Goal: Task Accomplishment & Management: Complete application form

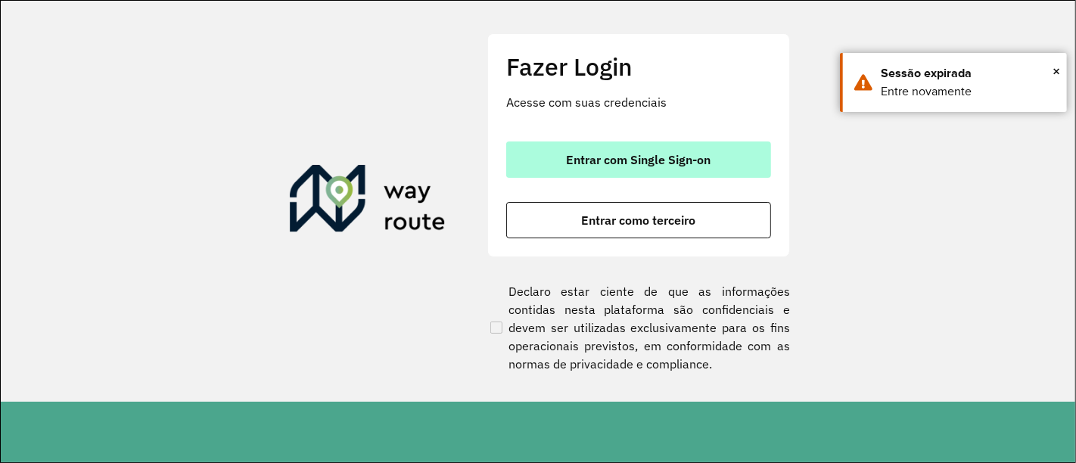
click at [666, 164] on span "Entrar com Single Sign-on" at bounding box center [639, 160] width 145 height 12
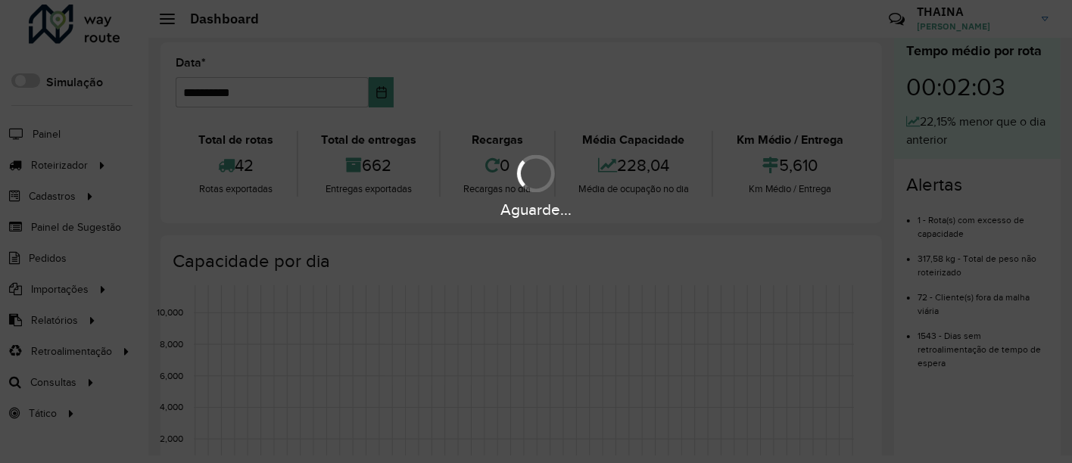
scroll to position [10, 0]
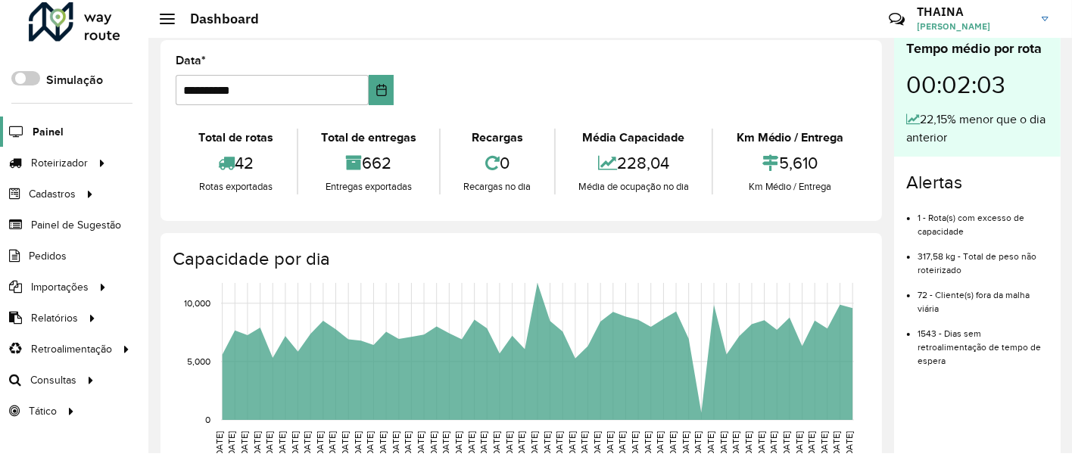
click at [41, 131] on span "Painel" at bounding box center [48, 132] width 31 height 16
click at [64, 224] on span "Painel de Sugestão" at bounding box center [78, 225] width 95 height 16
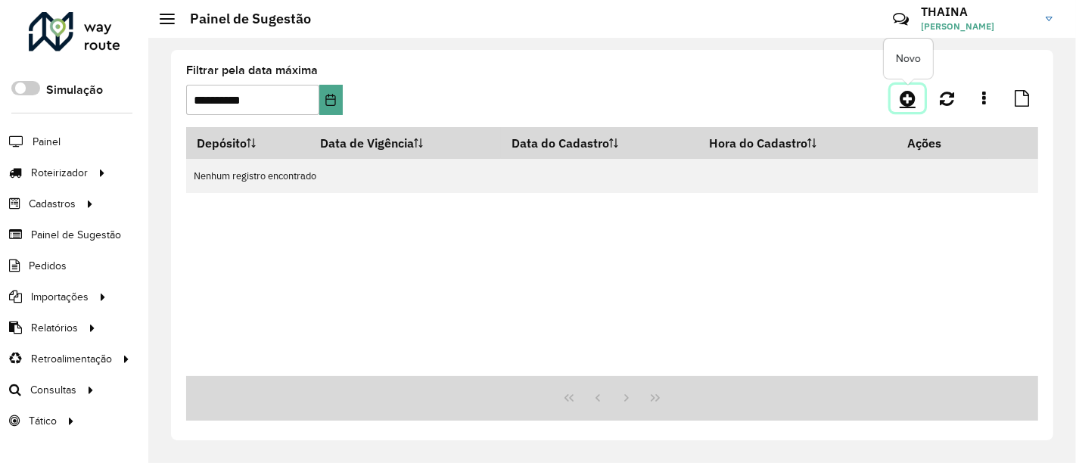
click at [912, 97] on icon at bounding box center [908, 98] width 16 height 18
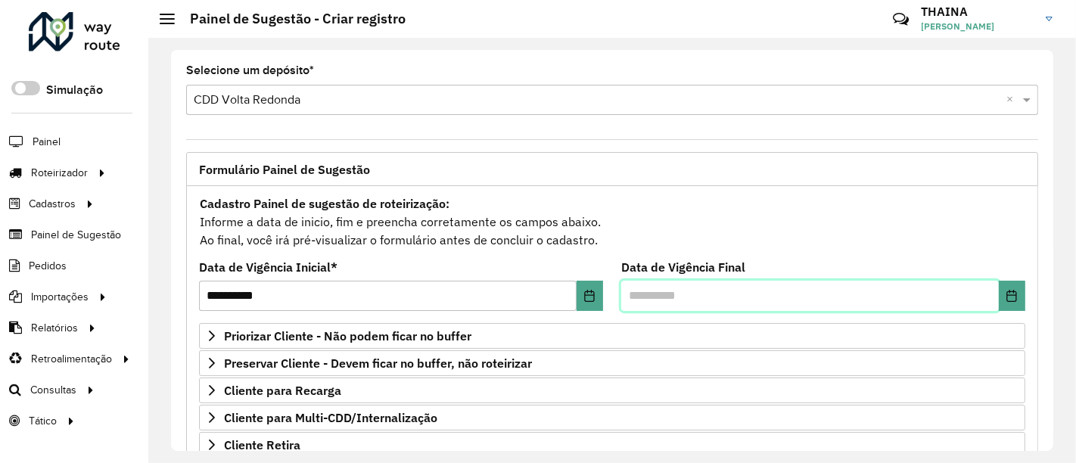
click at [702, 287] on input "text" at bounding box center [810, 296] width 378 height 30
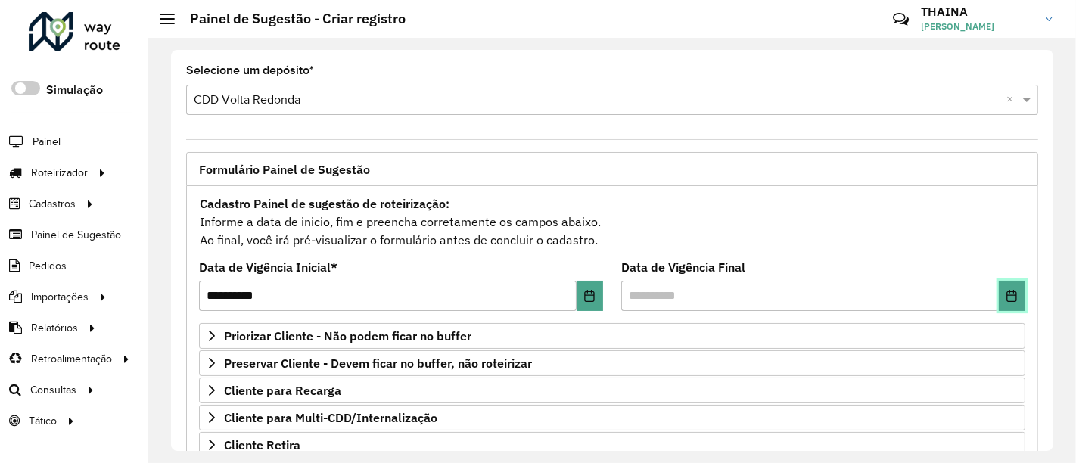
click at [1012, 297] on icon "Choose Date" at bounding box center [1012, 296] width 12 height 12
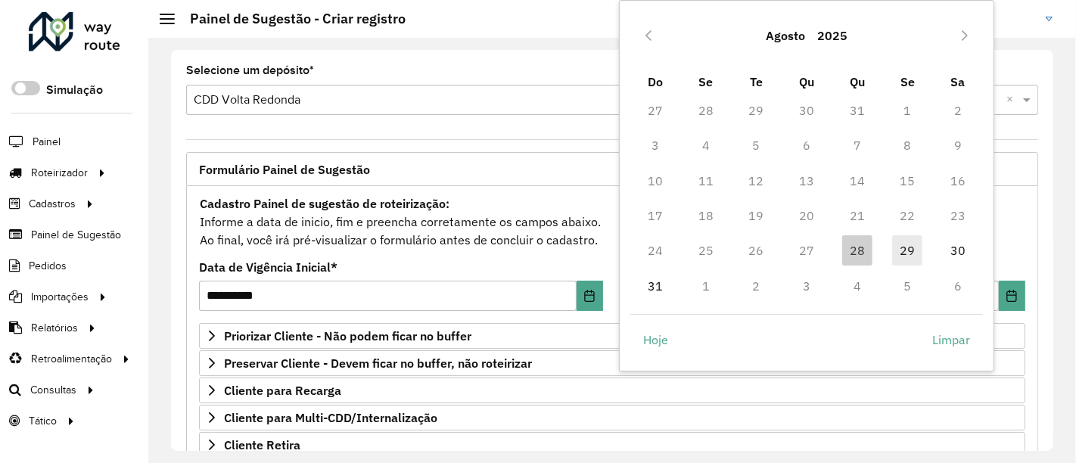
click at [914, 248] on span "29" at bounding box center [907, 250] width 30 height 30
type input "**********"
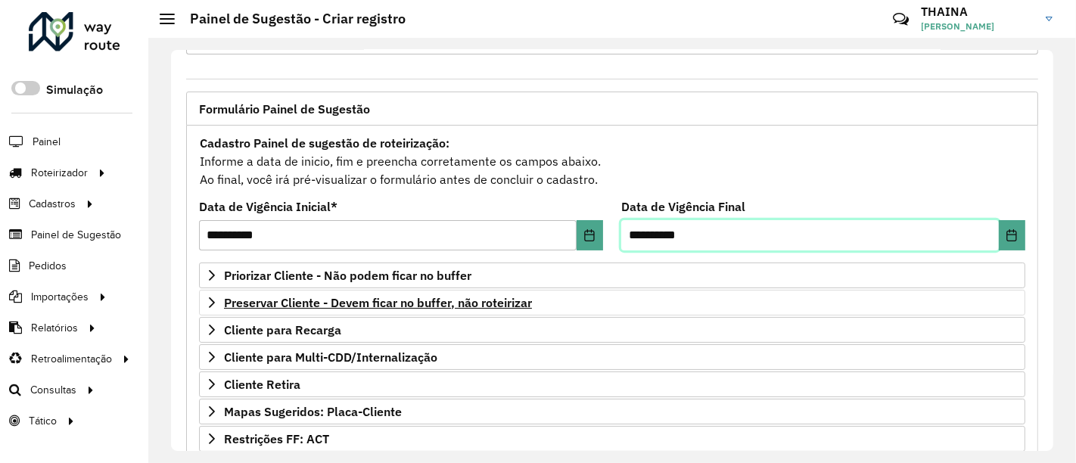
scroll to position [84, 0]
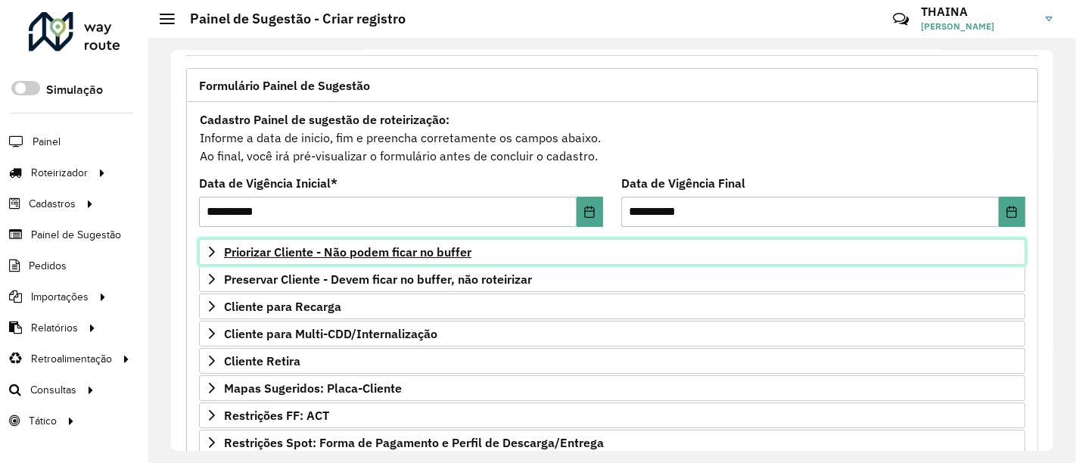
click at [212, 243] on link "Priorizar Cliente - Não podem ficar no buffer" at bounding box center [612, 252] width 827 height 26
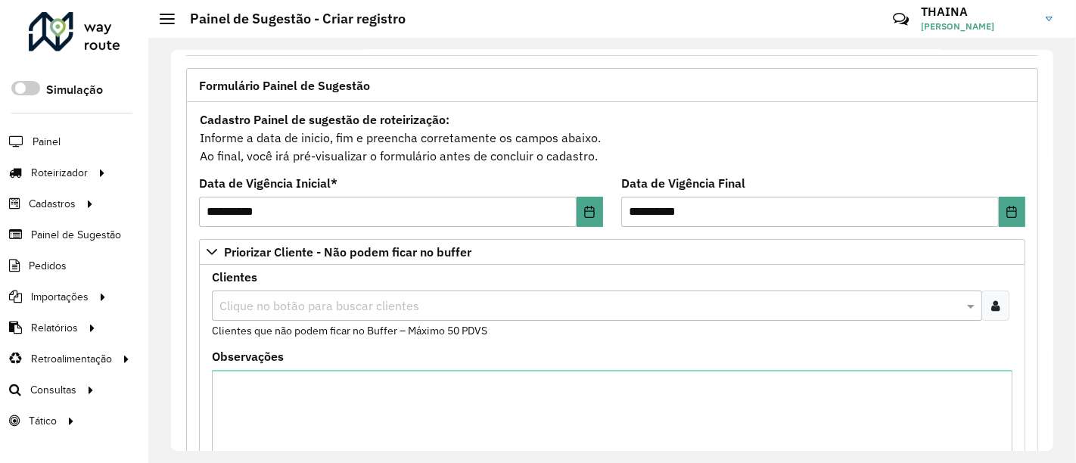
click at [266, 307] on input "text" at bounding box center [590, 306] width 748 height 18
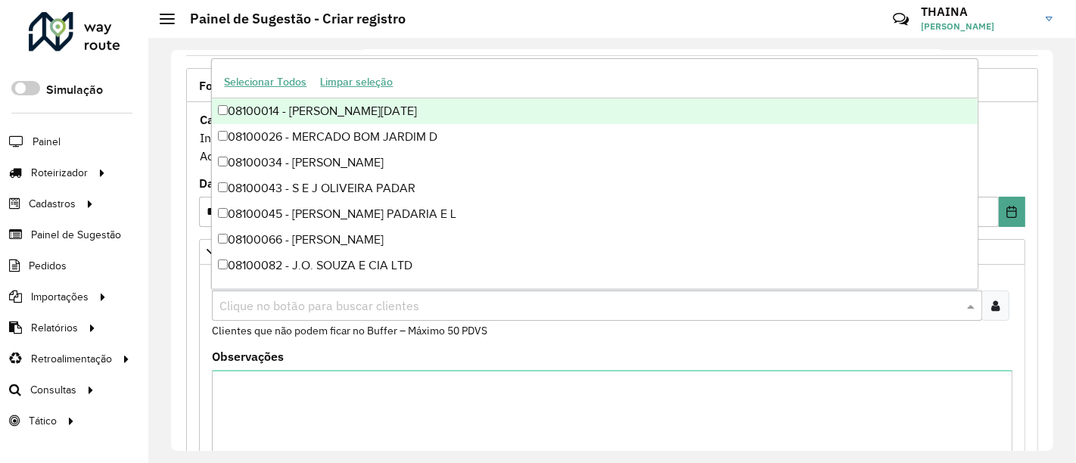
click at [1008, 309] on div "Clique no botão para buscar clientes" at bounding box center [612, 306] width 801 height 30
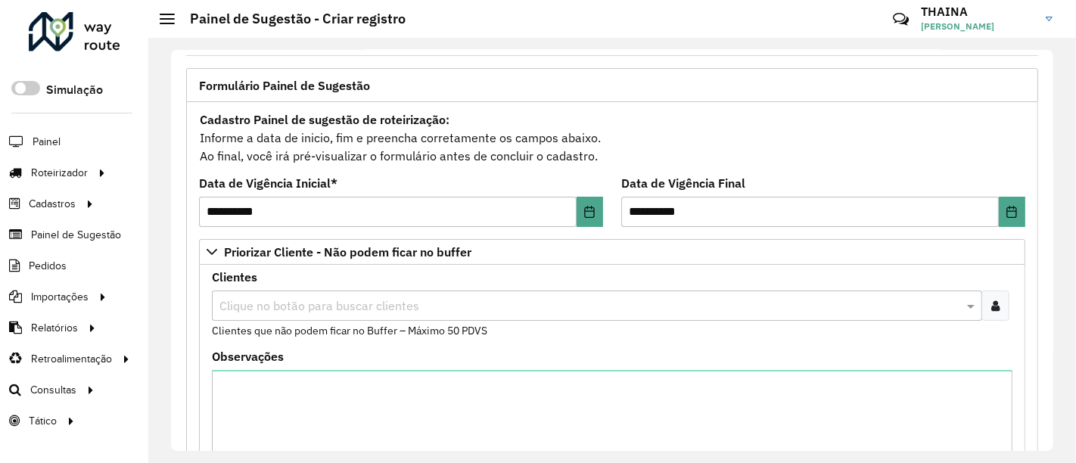
click at [992, 310] on icon at bounding box center [996, 306] width 8 height 12
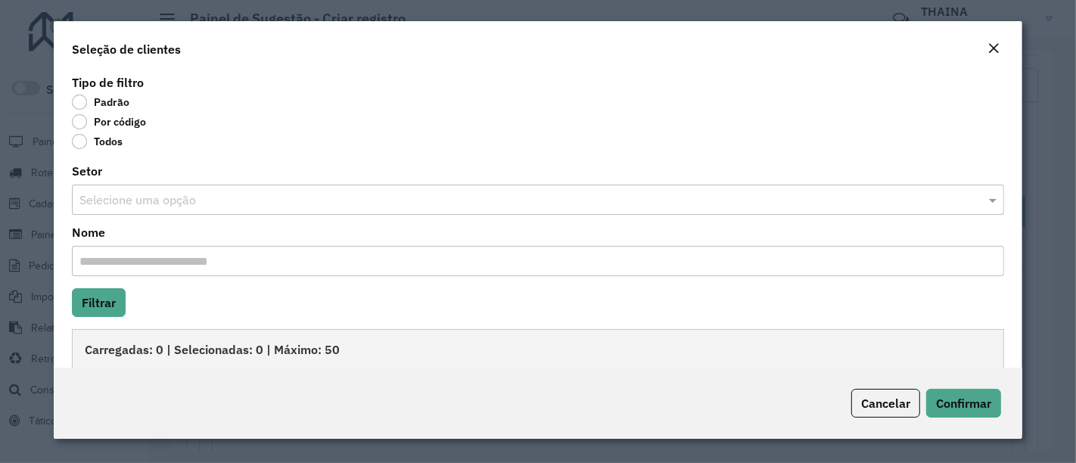
click at [195, 206] on input "text" at bounding box center [522, 201] width 887 height 18
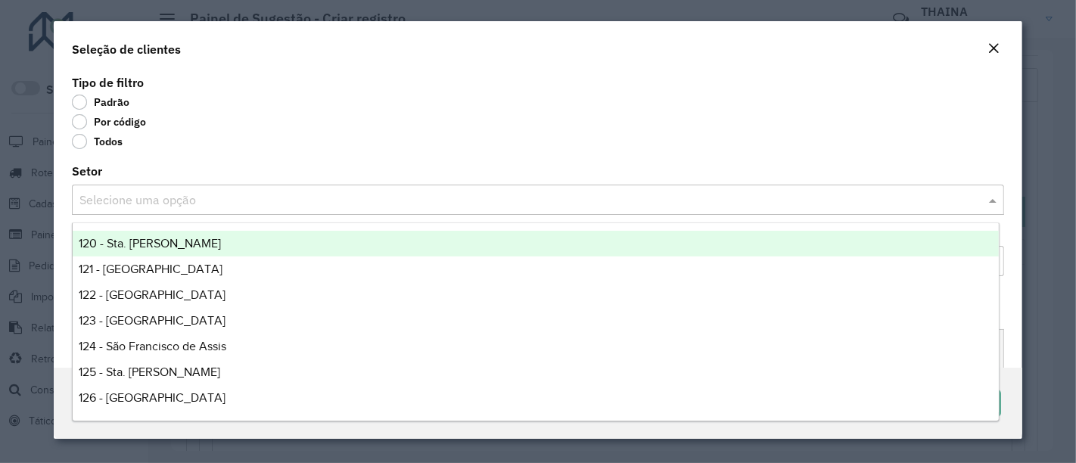
click at [216, 190] on div "Selecione uma opção" at bounding box center [538, 200] width 933 height 30
click at [84, 120] on label "Por código" at bounding box center [109, 121] width 74 height 15
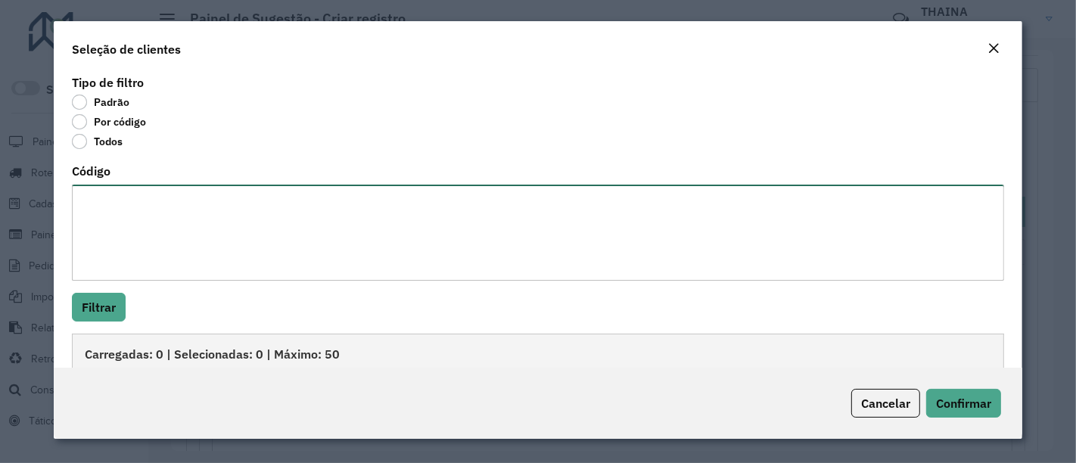
click at [132, 257] on textarea "Código" at bounding box center [538, 233] width 933 height 96
paste textarea "***** ***** ***** ***** ***** ***** **** *****"
type textarea "***** ***** ***** ***** ***** ***** **** *****"
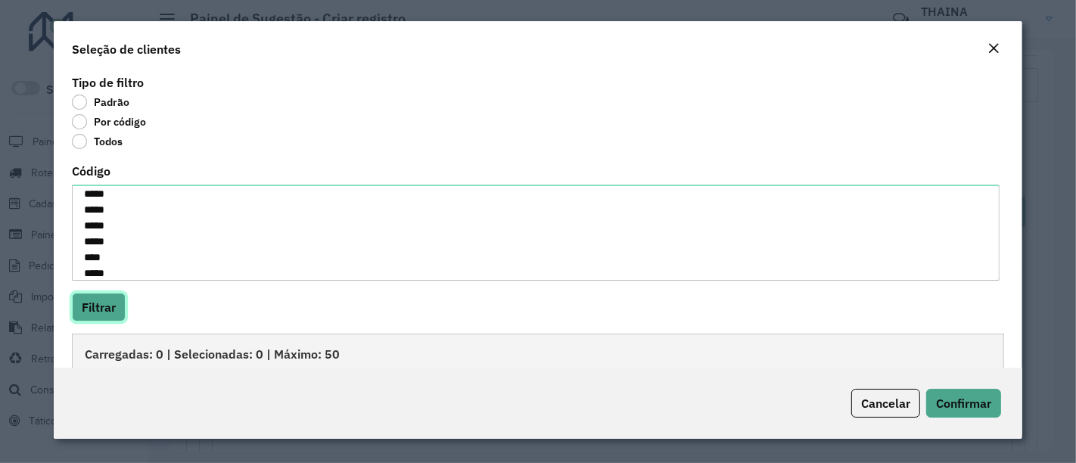
click at [107, 306] on button "Filtrar" at bounding box center [99, 307] width 54 height 29
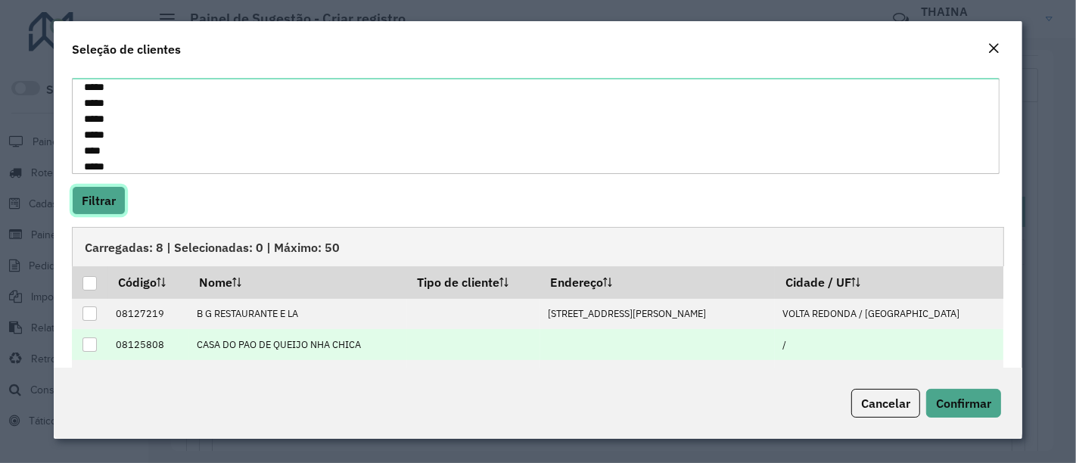
scroll to position [212, 0]
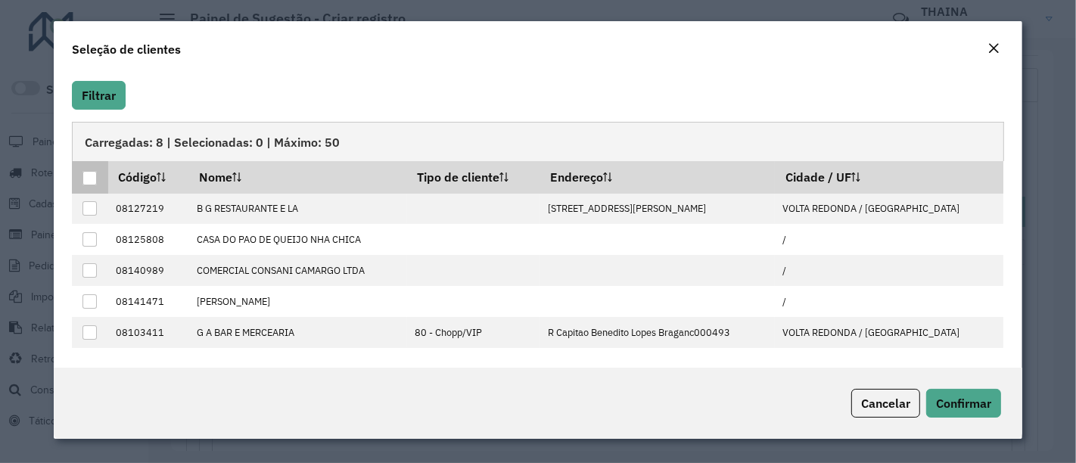
click at [84, 175] on div at bounding box center [90, 178] width 14 height 14
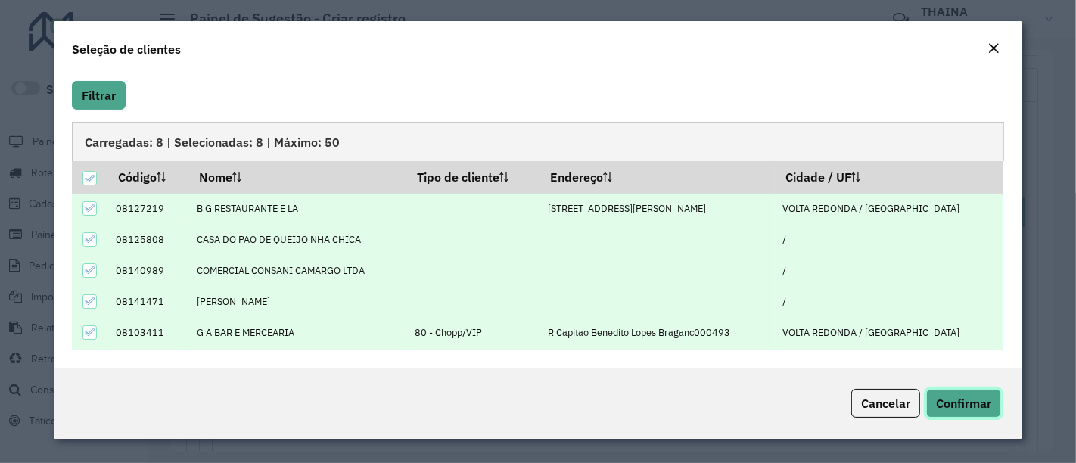
click at [964, 407] on span "Confirmar" at bounding box center [963, 403] width 55 height 15
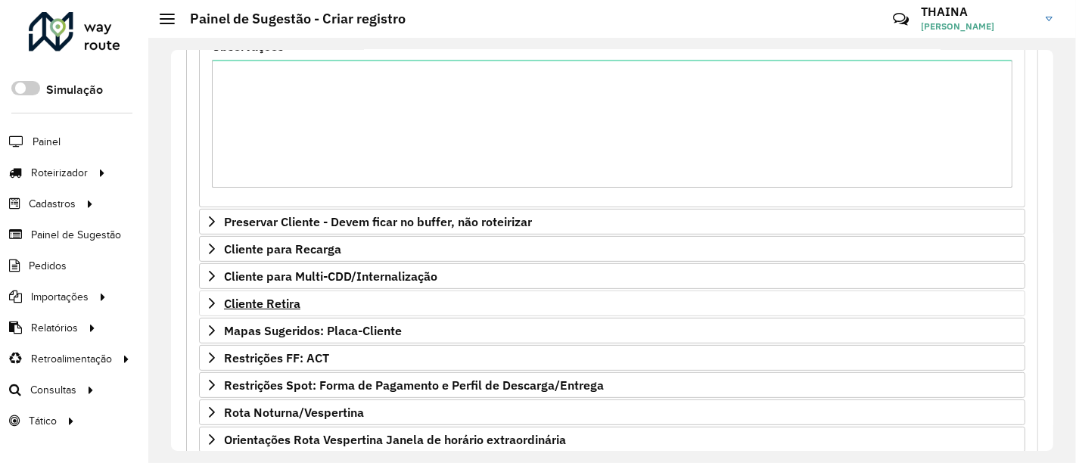
scroll to position [420, 0]
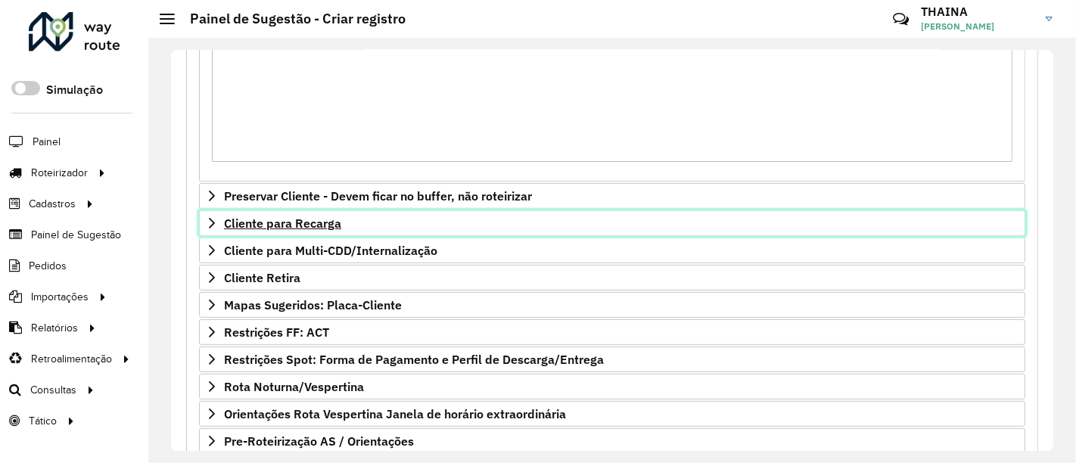
click at [209, 221] on icon at bounding box center [212, 223] width 12 height 12
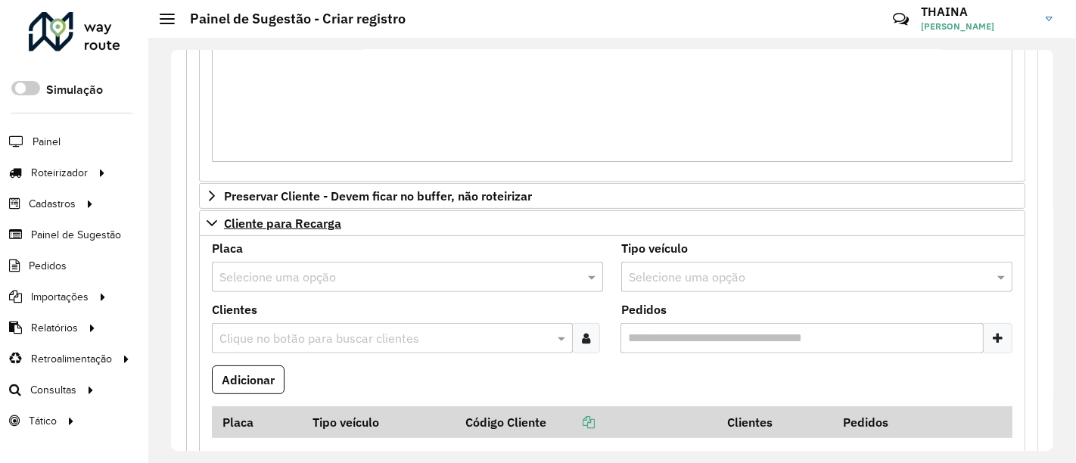
click at [350, 274] on input "text" at bounding box center [393, 278] width 346 height 18
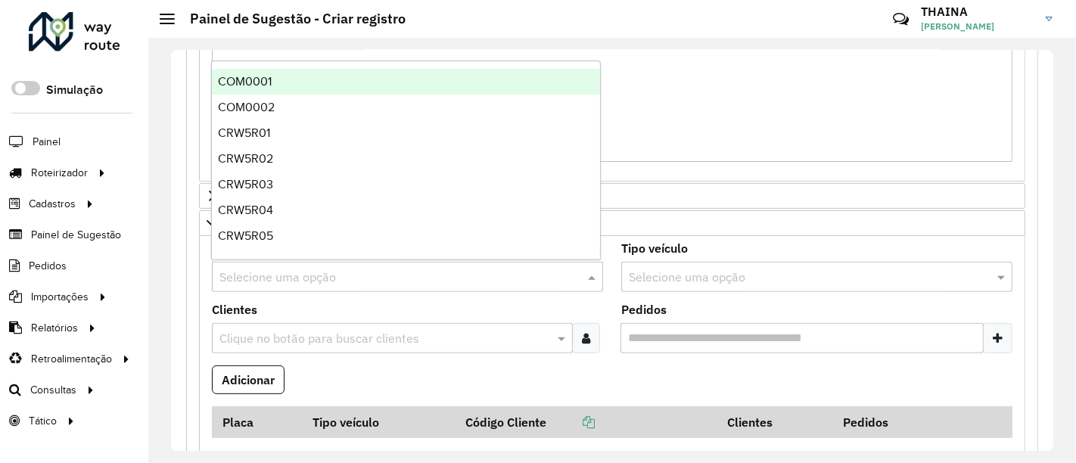
click at [350, 274] on input "text" at bounding box center [393, 278] width 346 height 18
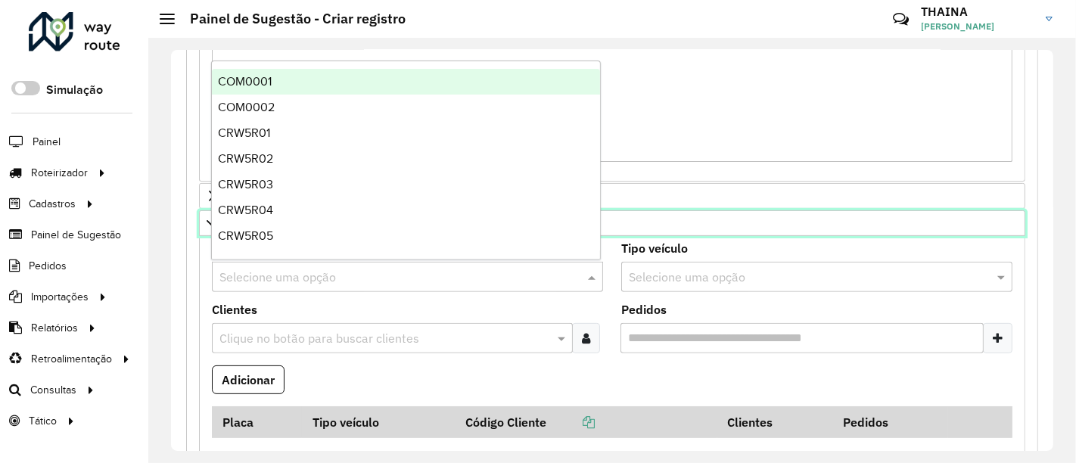
click at [629, 210] on link "Cliente para Recarga" at bounding box center [612, 223] width 827 height 26
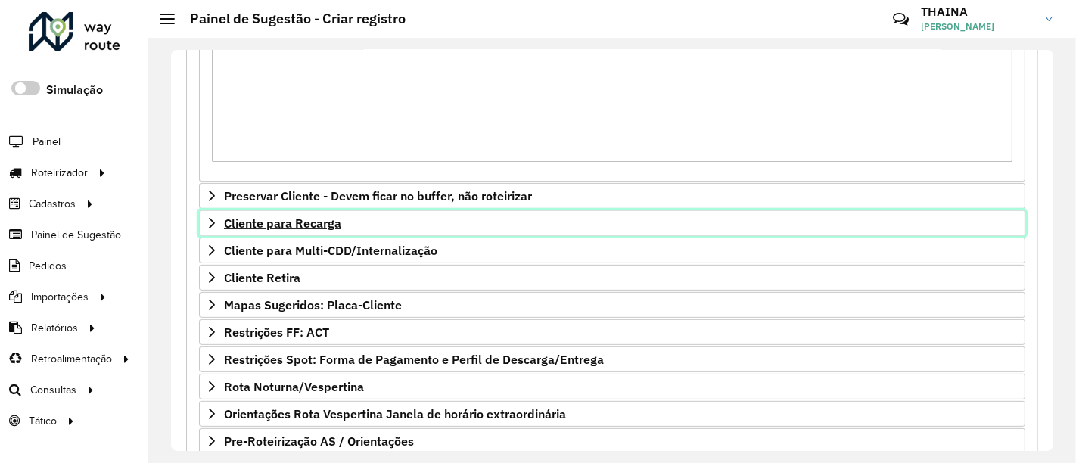
click at [522, 210] on link "Cliente para Recarga" at bounding box center [612, 223] width 827 height 26
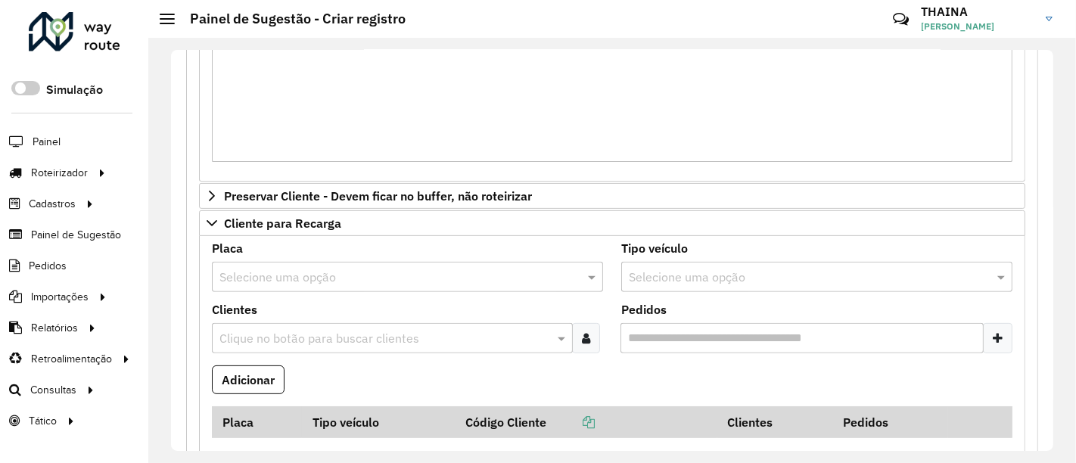
click at [522, 341] on input "text" at bounding box center [385, 339] width 338 height 18
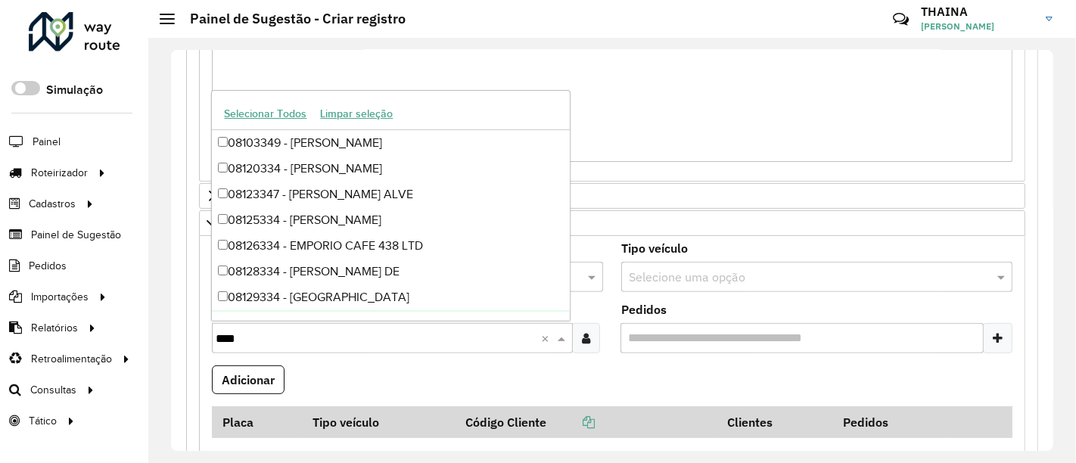
type input "*****"
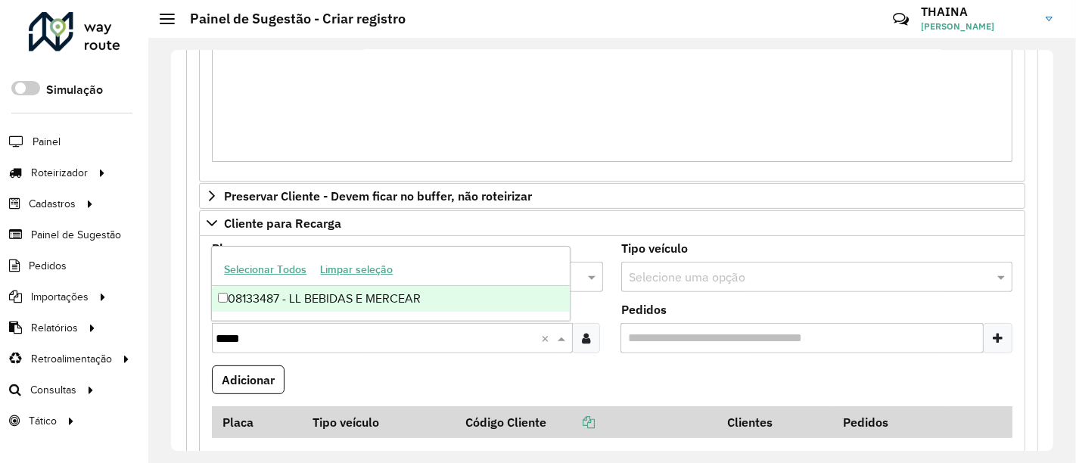
click at [326, 299] on div "08133487 - LL BEBIDAS E MERCEAR" at bounding box center [391, 299] width 358 height 26
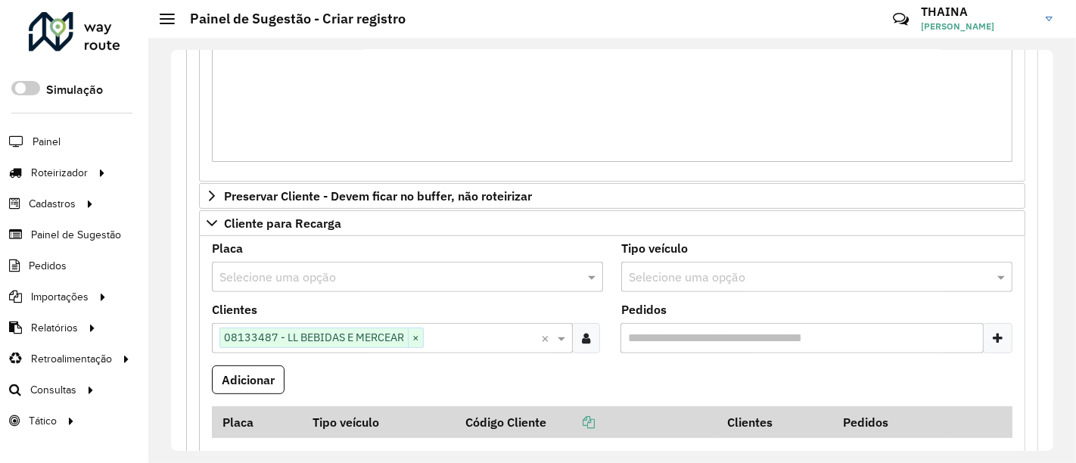
click at [720, 327] on input "Pedidos" at bounding box center [802, 338] width 363 height 30
click at [730, 341] on input "Pedidos" at bounding box center [802, 338] width 363 height 30
click at [867, 338] on input "Pedidos" at bounding box center [802, 338] width 363 height 30
click at [988, 341] on div at bounding box center [998, 338] width 30 height 30
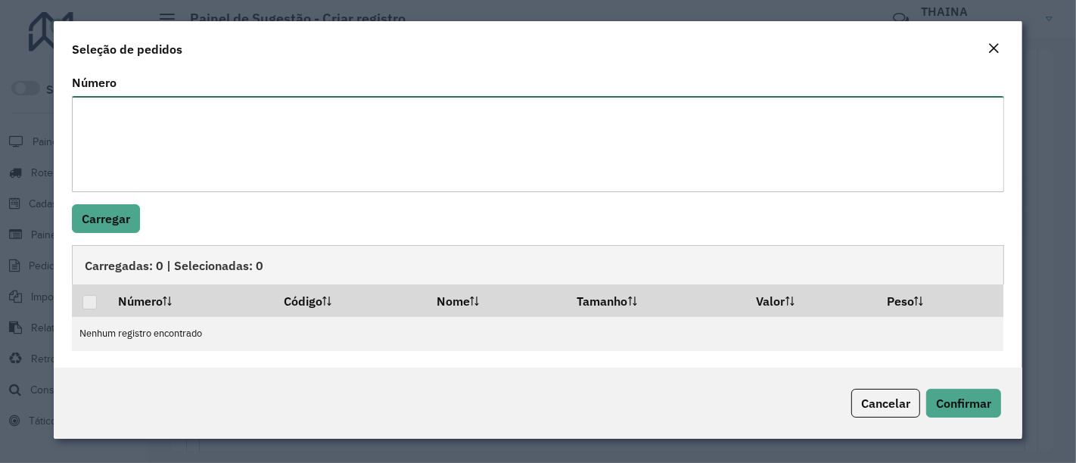
click at [117, 101] on textarea "Número" at bounding box center [538, 144] width 933 height 96
paste textarea "*****"
type textarea "*****"
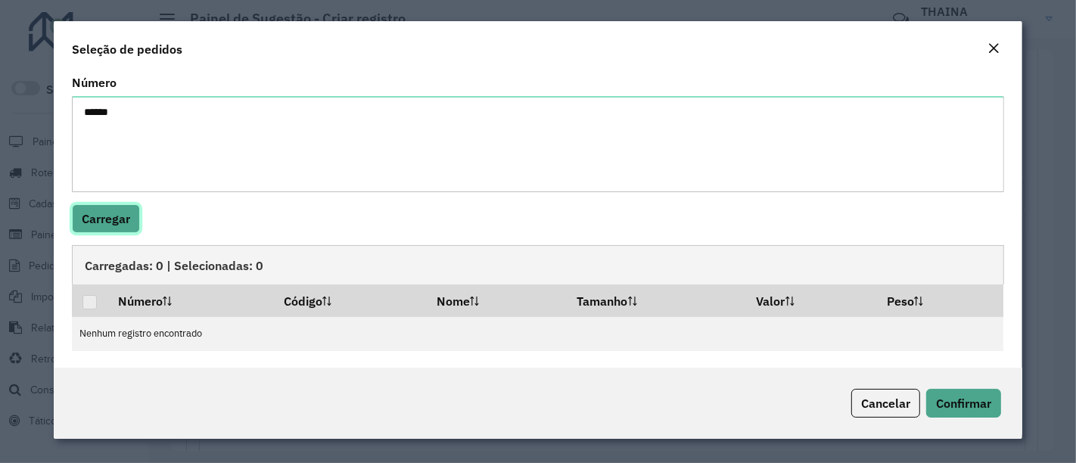
click at [112, 219] on button "Carregar" at bounding box center [106, 218] width 68 height 29
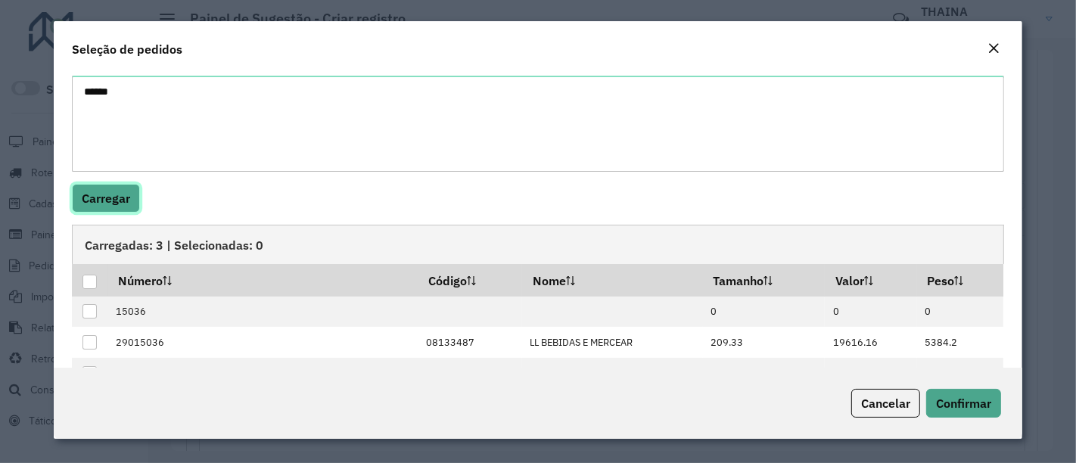
scroll to position [0, 0]
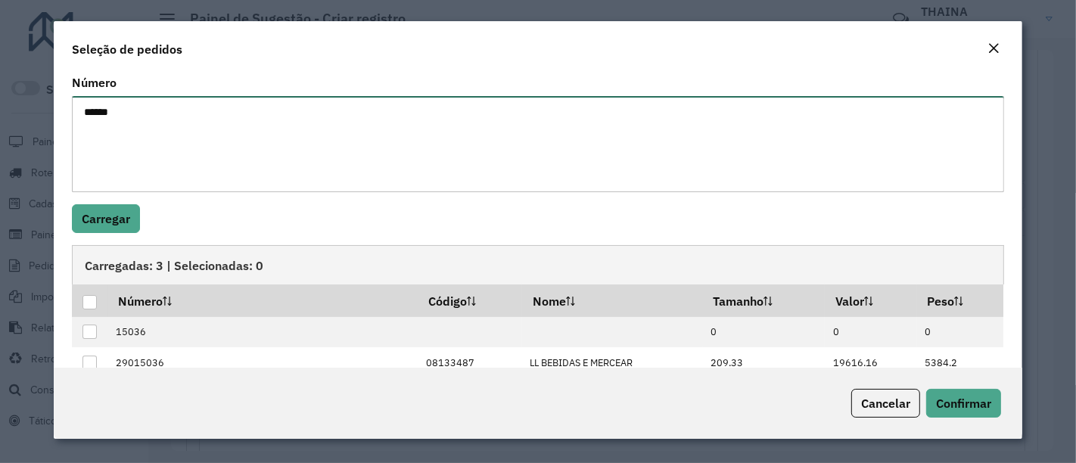
drag, startPoint x: 124, startPoint y: 119, endPoint x: 23, endPoint y: 114, distance: 100.8
click at [26, 111] on modal-container "Seleção de pedidos Número ***** Carregar Carregadas: 3 | Selecionadas: 0 Número…" at bounding box center [538, 231] width 1076 height 463
paste textarea "*****"
type textarea "**********"
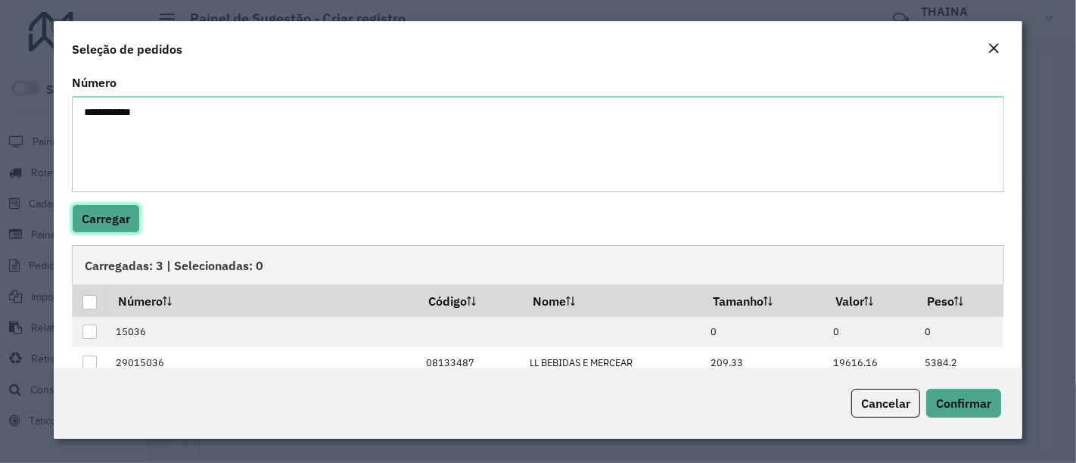
click at [104, 218] on button "Carregar" at bounding box center [106, 218] width 68 height 29
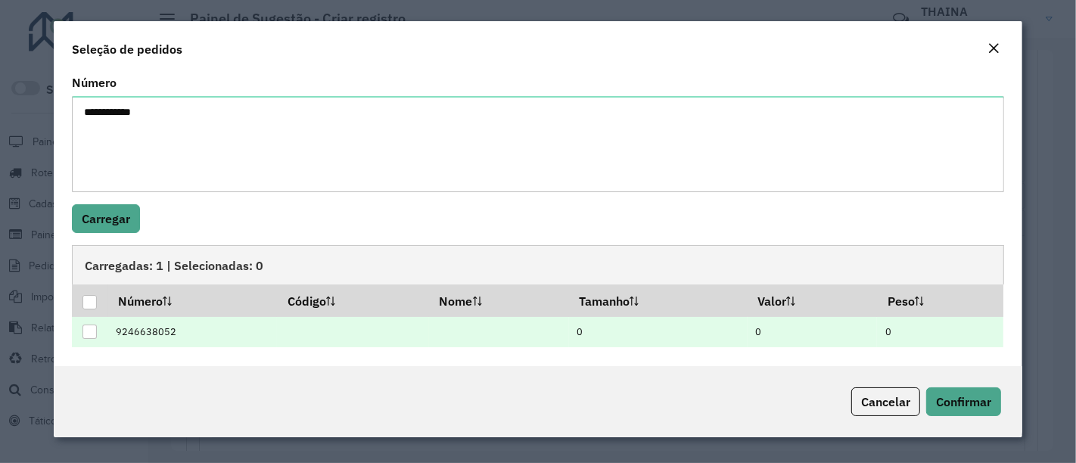
click at [86, 332] on div at bounding box center [90, 332] width 14 height 14
click at [977, 407] on span "Confirmar" at bounding box center [963, 401] width 55 height 15
type input "**********"
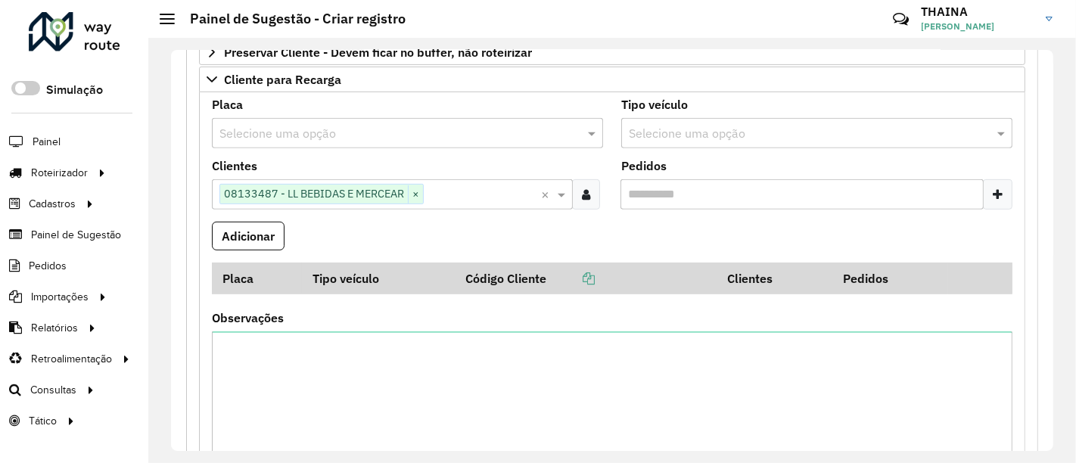
scroll to position [588, 0]
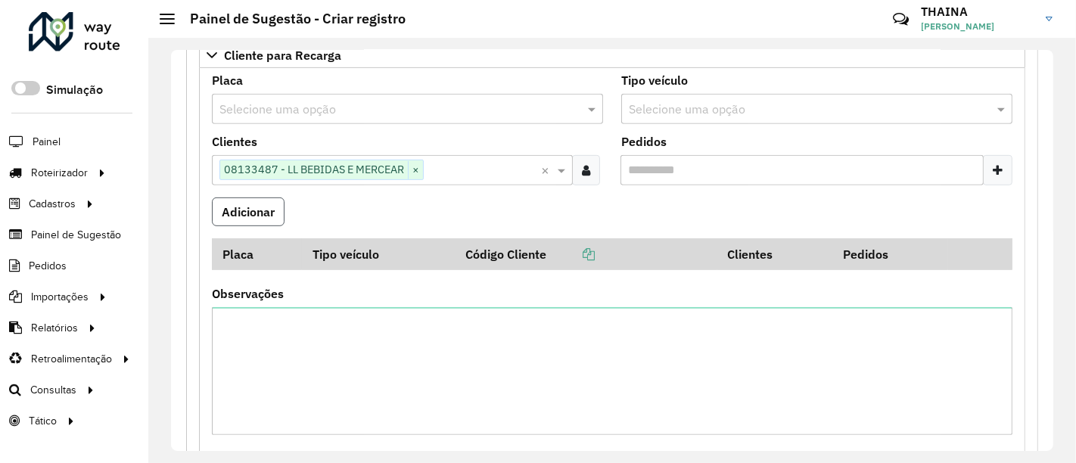
click at [266, 208] on button "Adicionar" at bounding box center [248, 212] width 73 height 29
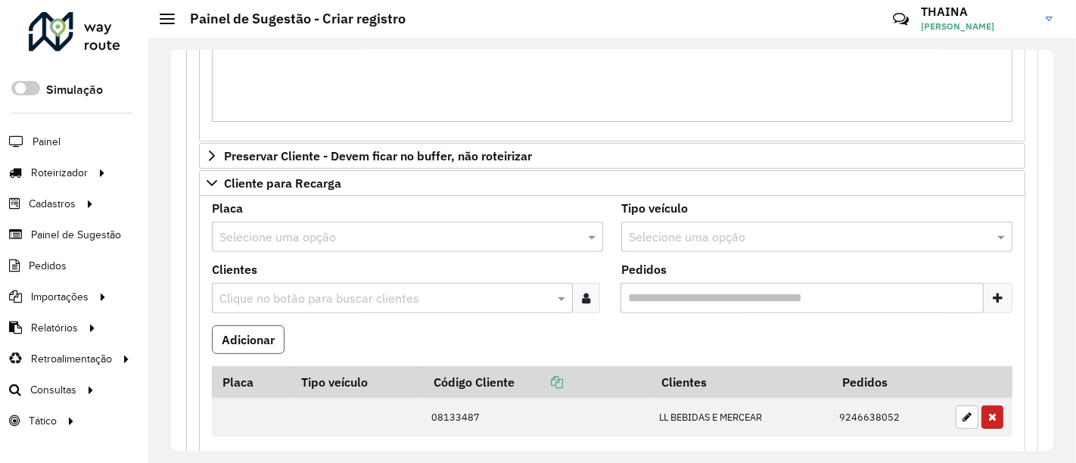
scroll to position [458, 0]
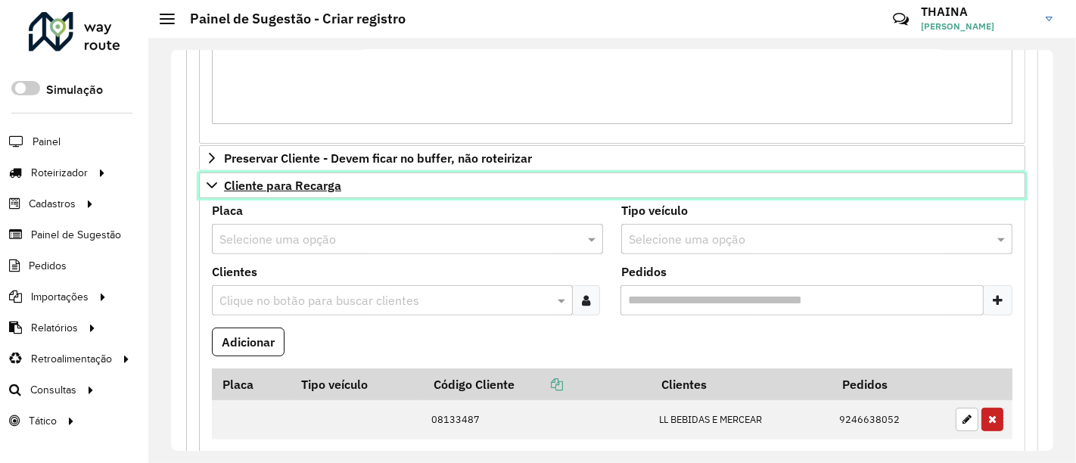
click at [213, 181] on icon at bounding box center [212, 185] width 12 height 12
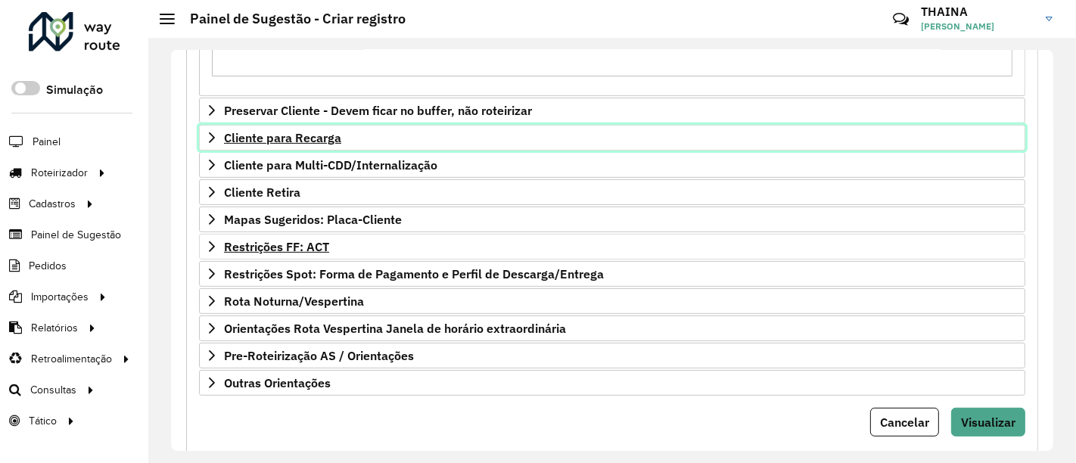
scroll to position [537, 0]
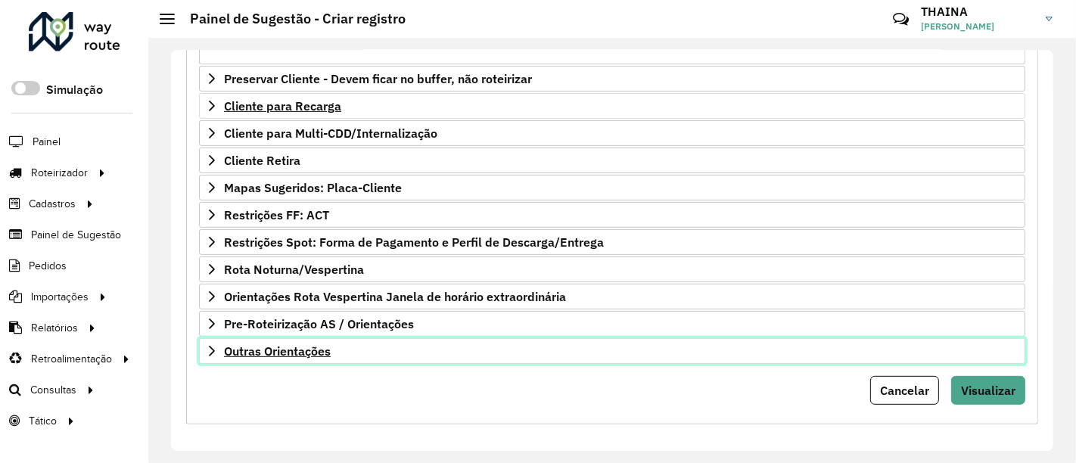
click at [210, 347] on icon at bounding box center [212, 351] width 12 height 12
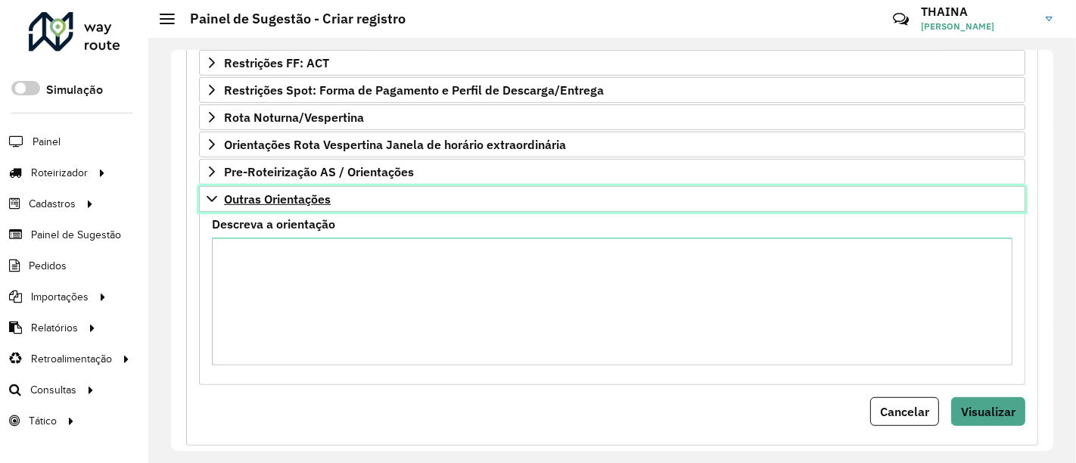
scroll to position [706, 0]
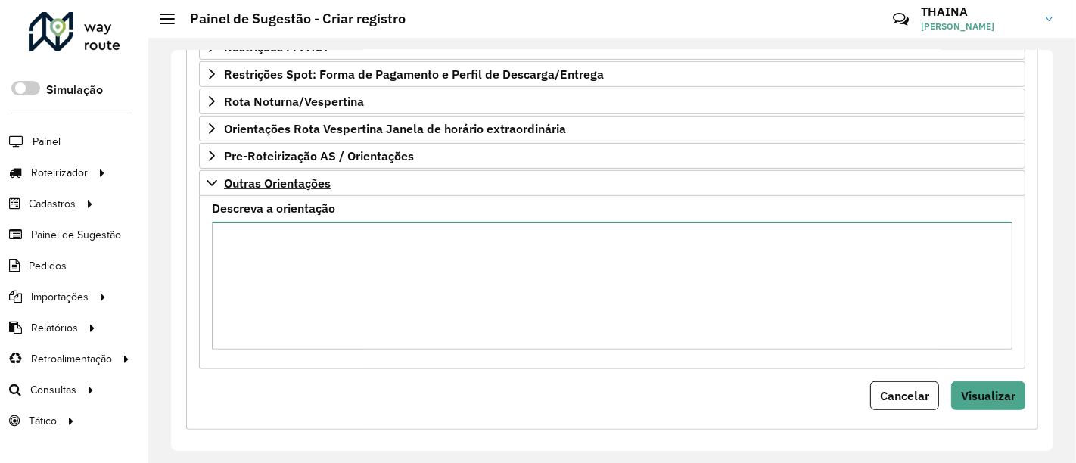
click at [274, 272] on textarea "Descreva a orientação" at bounding box center [612, 286] width 801 height 128
click at [339, 279] on textarea "Descreva a orientação" at bounding box center [612, 286] width 801 height 128
type textarea "**********"
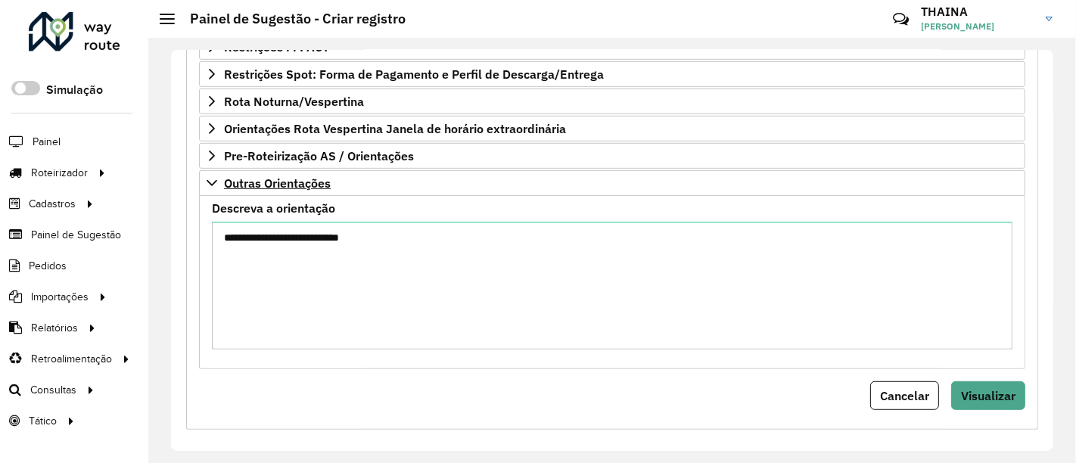
click at [631, 402] on div "Cancelar Visualizar" at bounding box center [612, 396] width 827 height 29
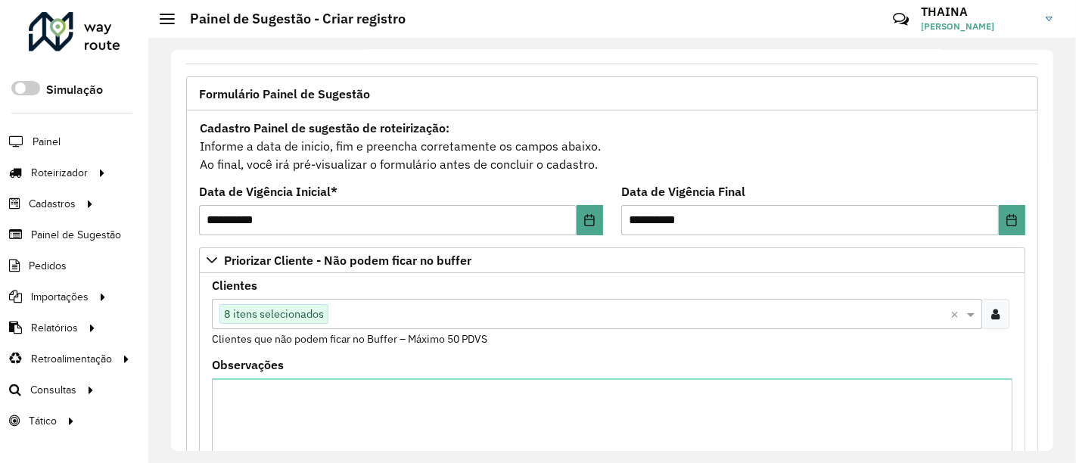
scroll to position [33, 0]
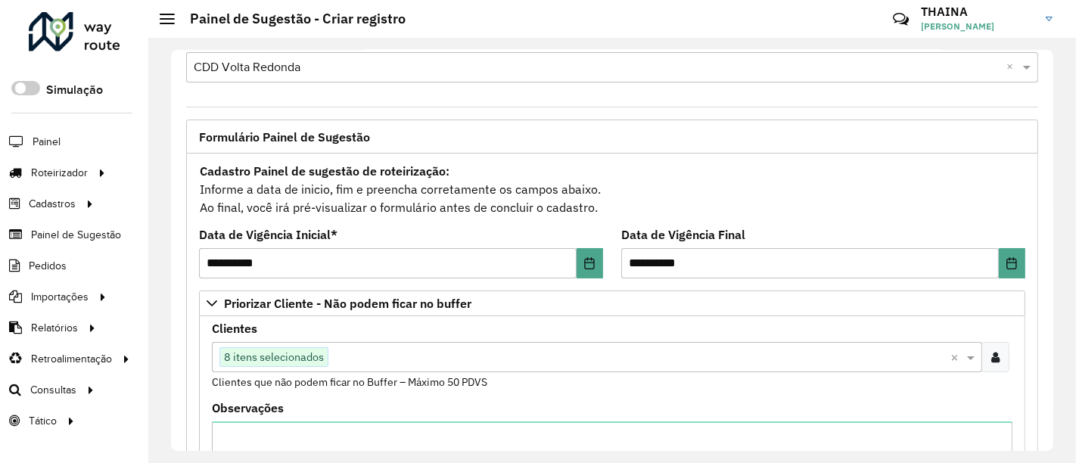
click at [992, 357] on icon at bounding box center [996, 357] width 8 height 12
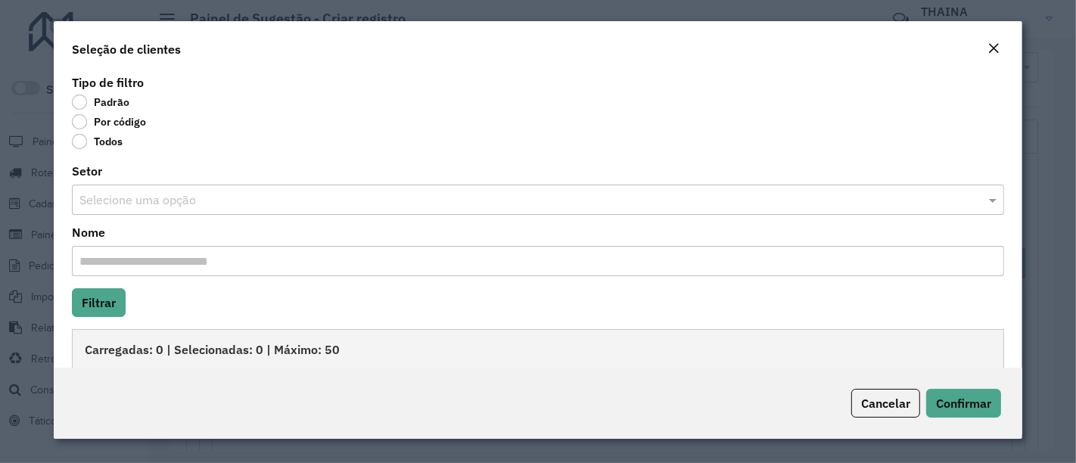
click at [89, 126] on label "Por código" at bounding box center [109, 121] width 74 height 15
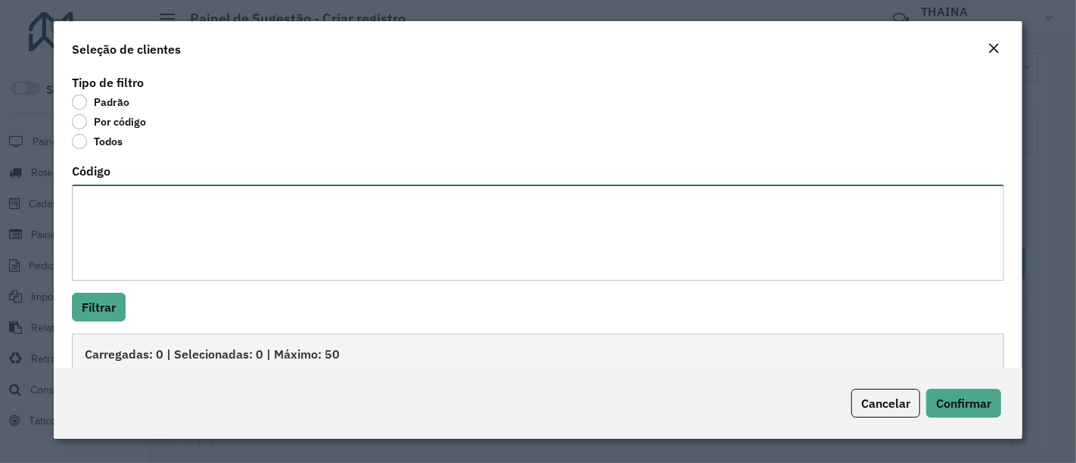
click at [113, 221] on textarea "Código" at bounding box center [538, 233] width 933 height 96
type textarea "***** *****"
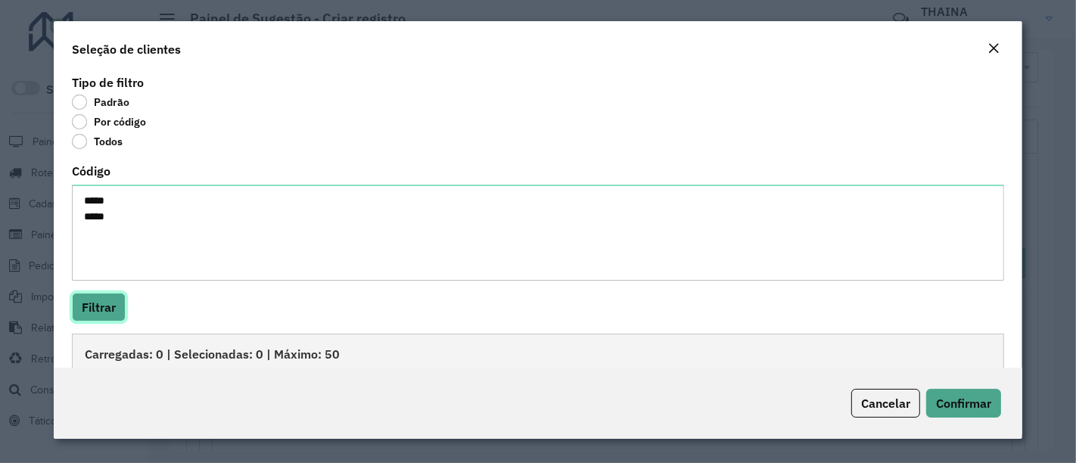
click at [110, 298] on button "Filtrar" at bounding box center [99, 307] width 54 height 29
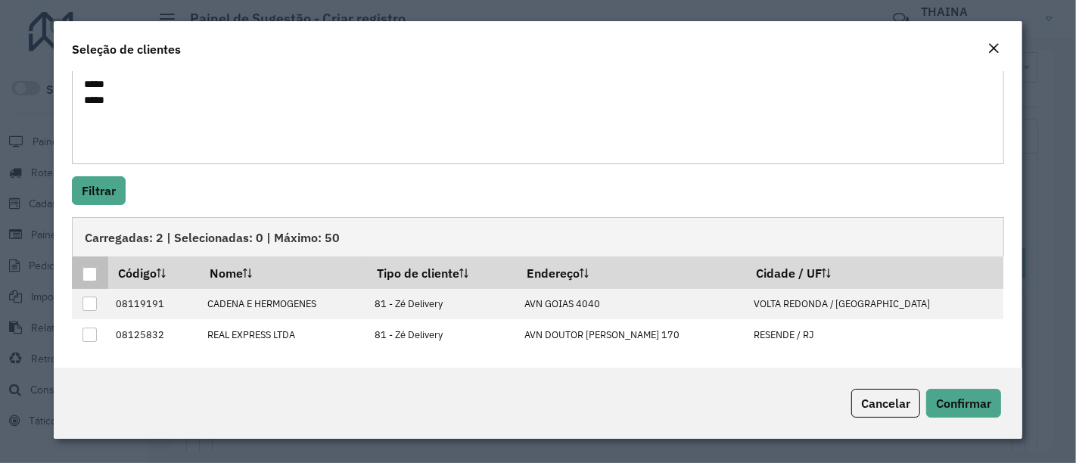
click at [86, 273] on div at bounding box center [90, 274] width 14 height 14
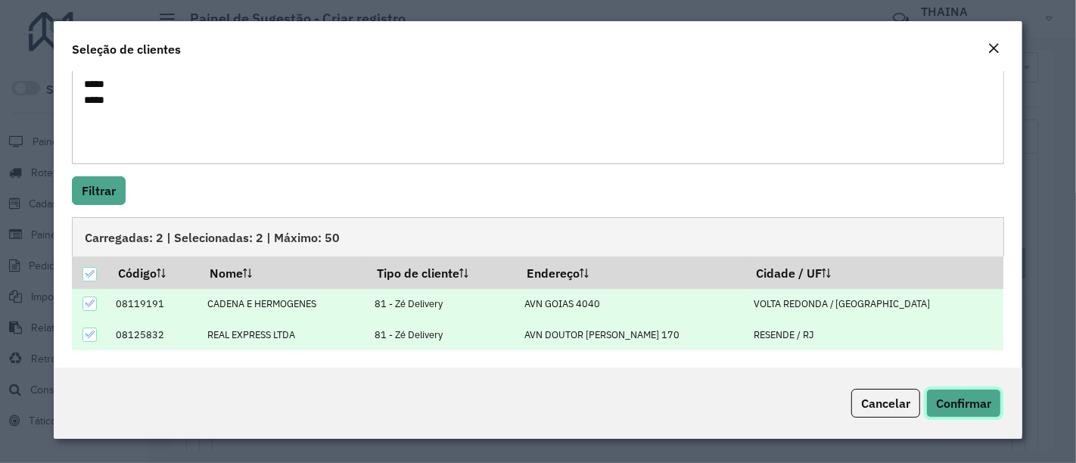
click at [970, 407] on span "Confirmar" at bounding box center [963, 403] width 55 height 15
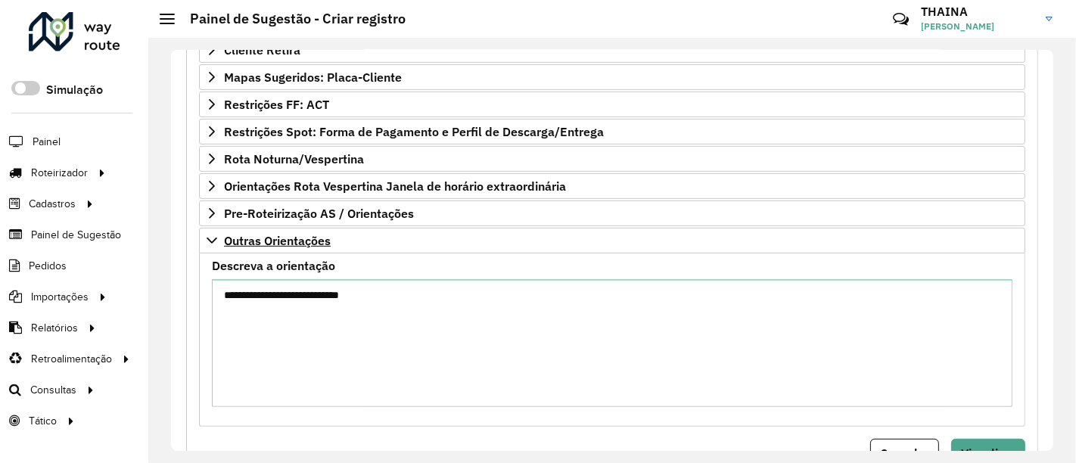
scroll to position [711, 0]
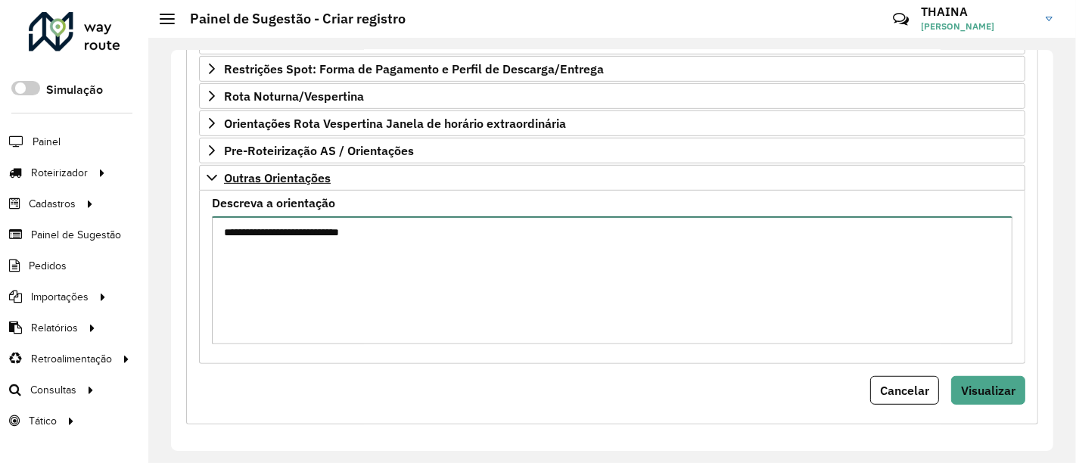
click at [310, 247] on textarea "**********" at bounding box center [612, 280] width 801 height 128
click at [235, 243] on textarea "**********" at bounding box center [612, 280] width 801 height 128
click at [394, 231] on textarea "**********" at bounding box center [612, 280] width 801 height 128
click at [251, 244] on textarea "**********" at bounding box center [612, 280] width 801 height 128
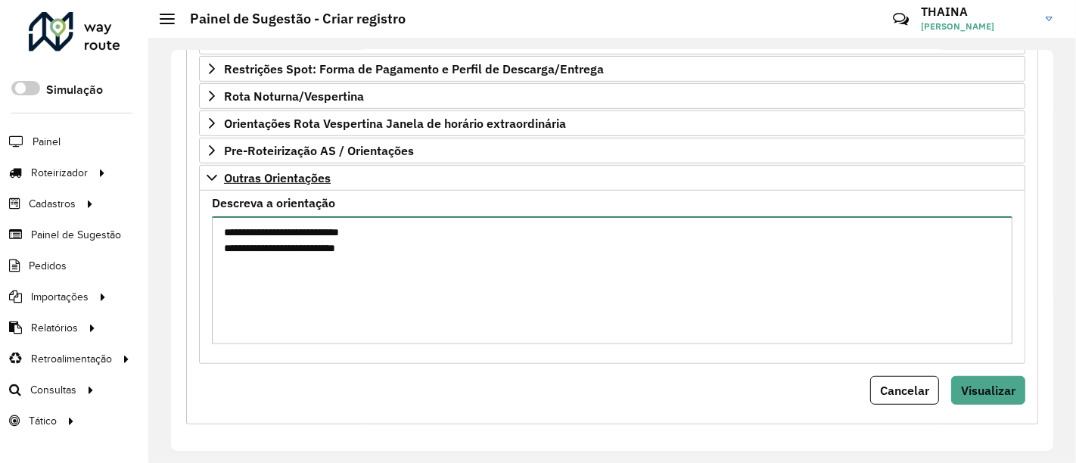
type textarea "**********"
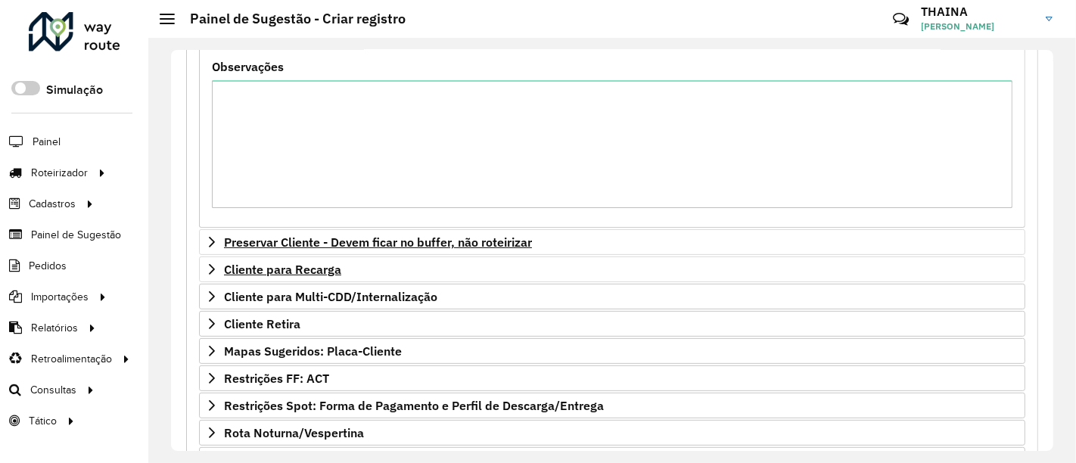
scroll to position [458, 0]
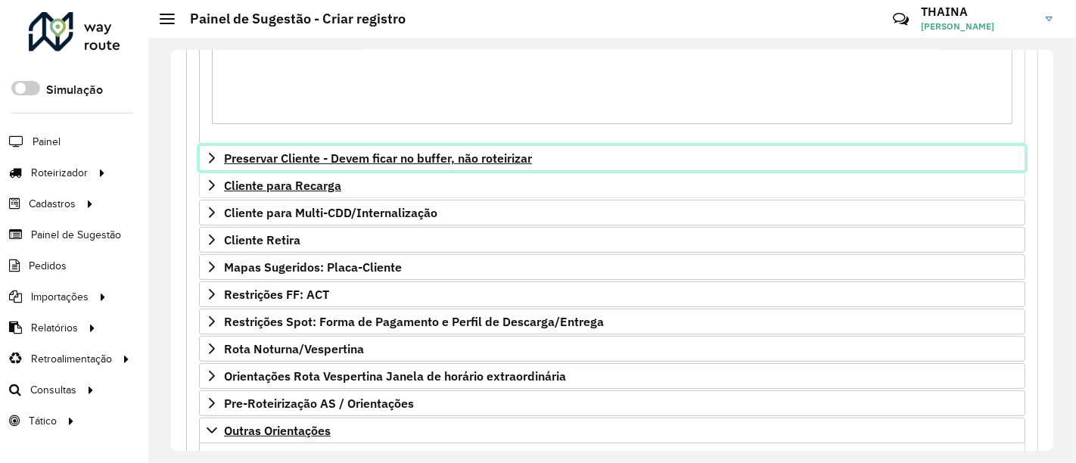
click at [207, 152] on icon at bounding box center [212, 158] width 12 height 12
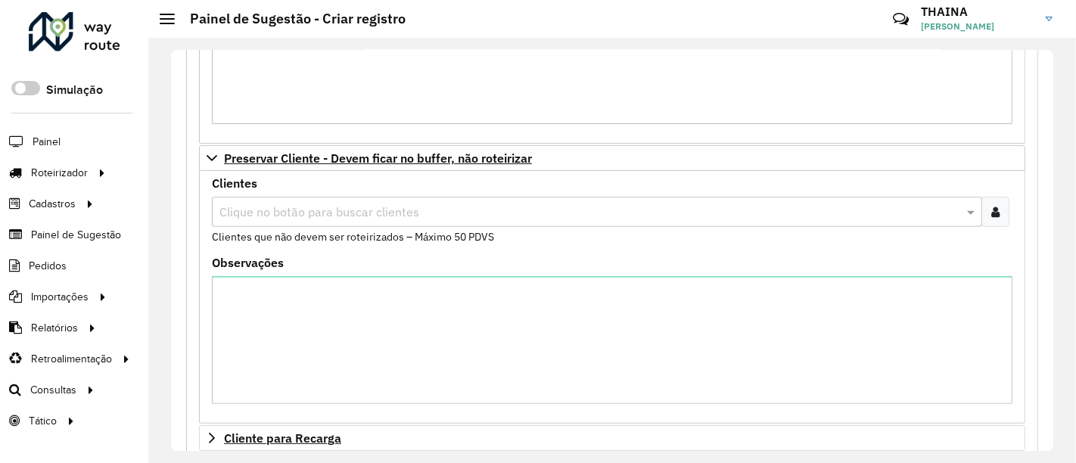
click at [994, 206] on icon at bounding box center [996, 212] width 8 height 12
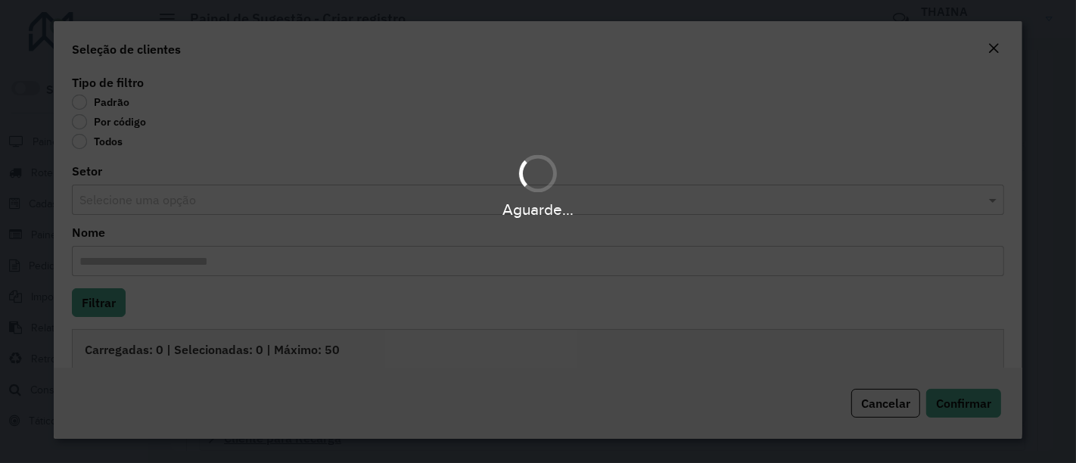
click at [80, 122] on body "Aguarde... Pop-up bloqueado! Seu navegador bloqueou automáticamente a abertura …" at bounding box center [538, 231] width 1076 height 463
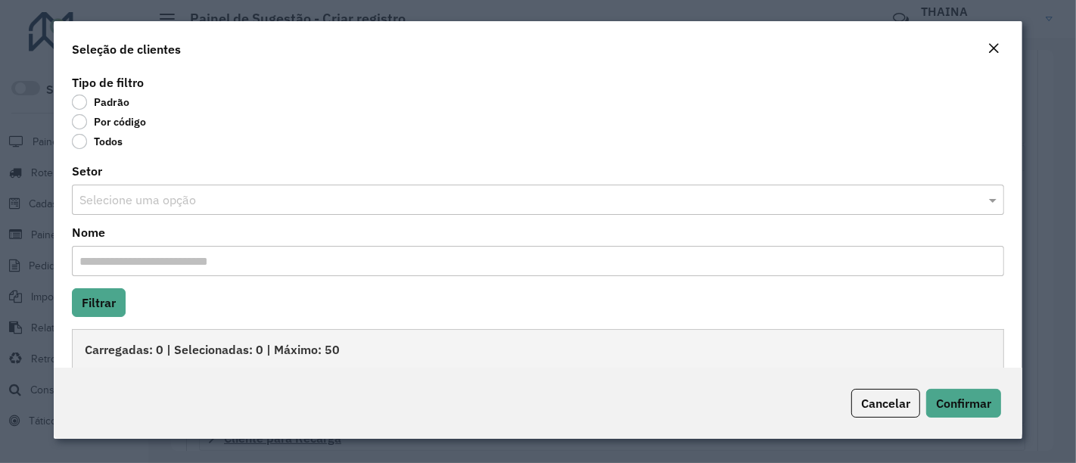
click at [82, 123] on label "Por código" at bounding box center [109, 121] width 74 height 15
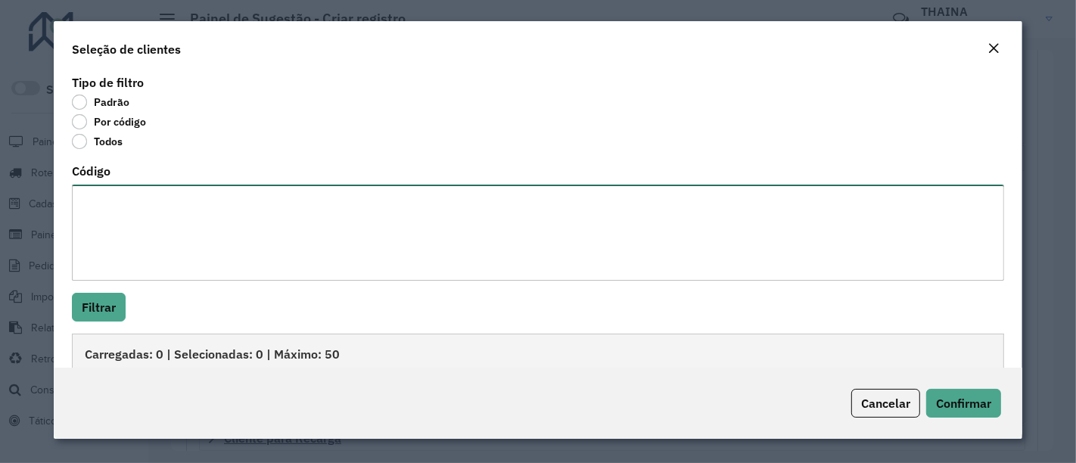
click at [120, 218] on textarea "Código" at bounding box center [538, 233] width 933 height 96
type textarea "***** *****"
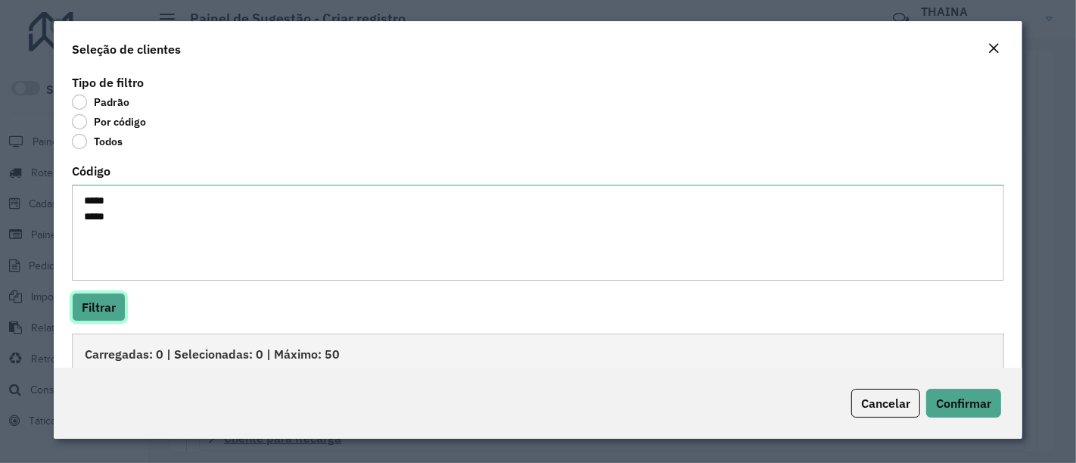
drag, startPoint x: 101, startPoint y: 316, endPoint x: 120, endPoint y: 314, distance: 18.2
click at [99, 314] on button "Filtrar" at bounding box center [99, 307] width 54 height 29
click at [102, 302] on button "Filtrar" at bounding box center [99, 307] width 54 height 29
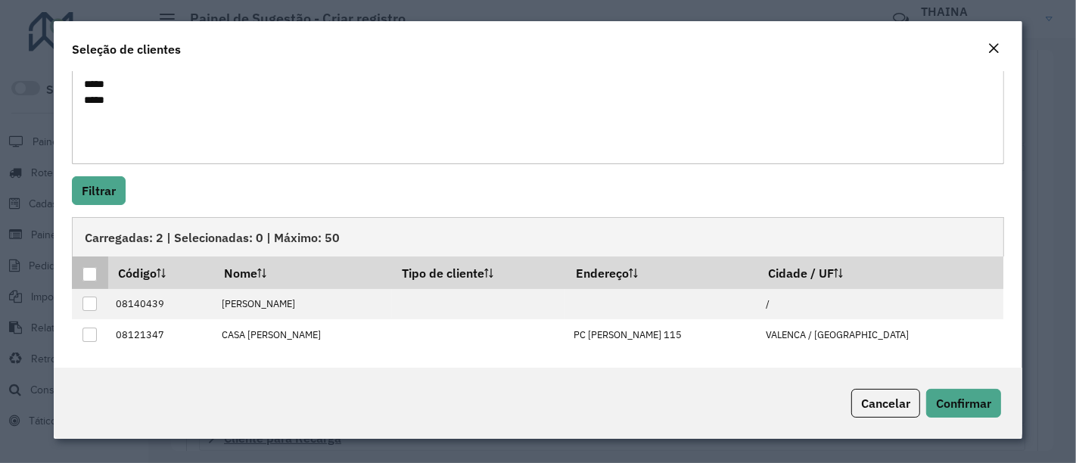
click at [98, 271] on th at bounding box center [90, 273] width 36 height 32
click at [95, 263] on th at bounding box center [90, 273] width 36 height 32
click at [92, 268] on div at bounding box center [90, 274] width 14 height 14
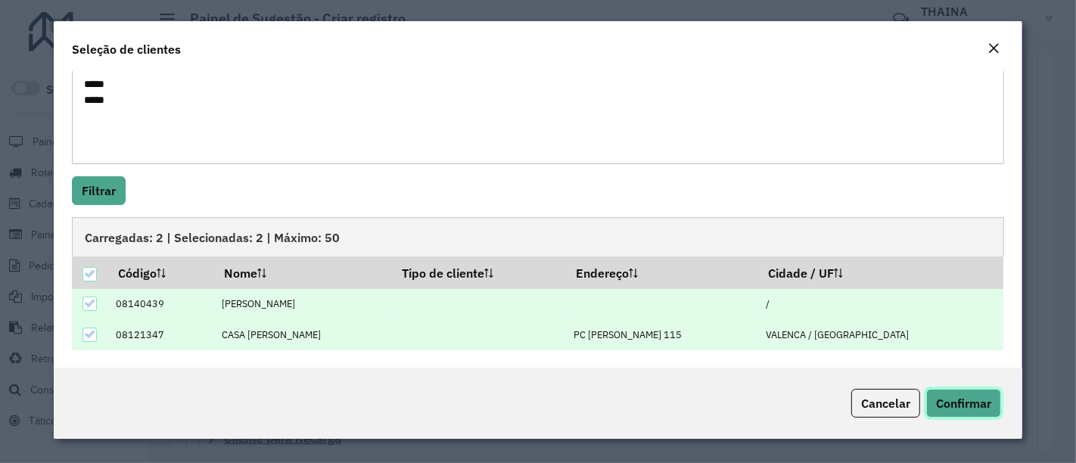
click at [985, 403] on span "Confirmar" at bounding box center [963, 403] width 55 height 15
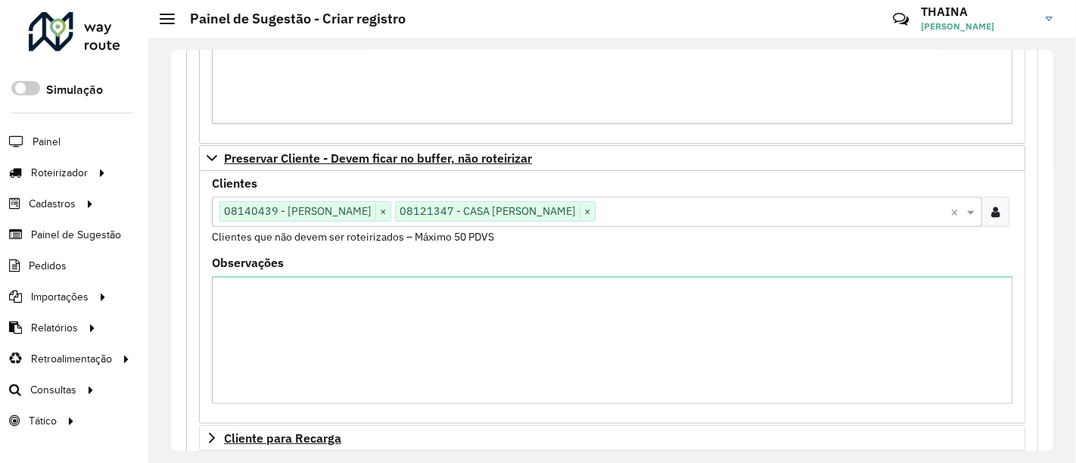
scroll to position [206, 0]
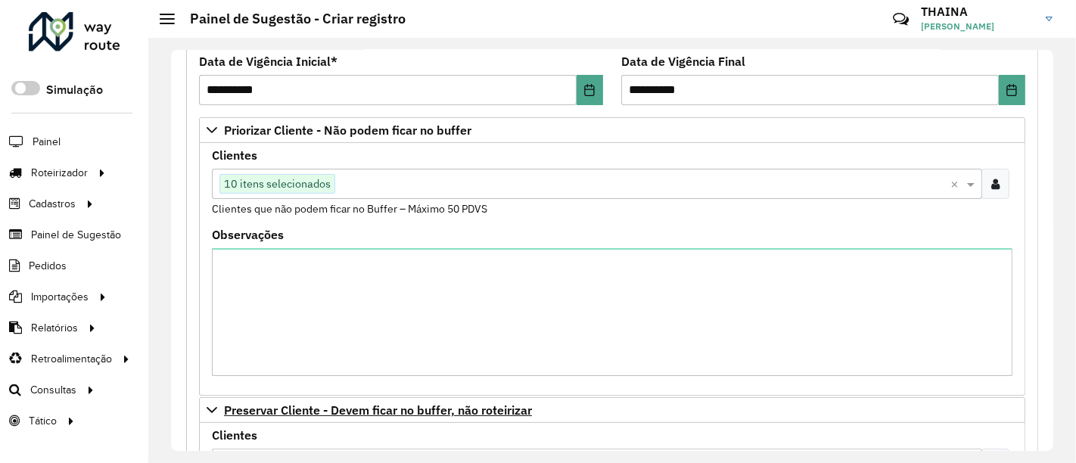
click at [992, 182] on icon at bounding box center [996, 184] width 8 height 12
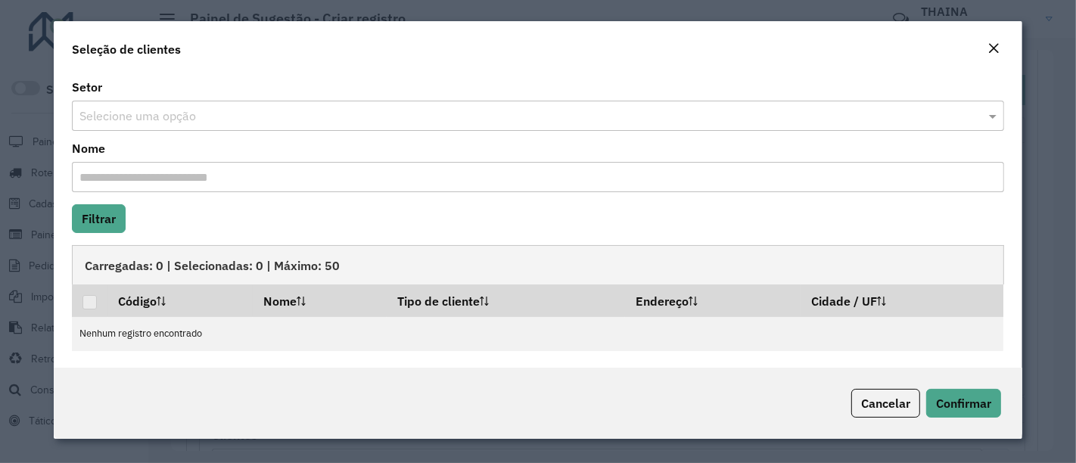
scroll to position [0, 0]
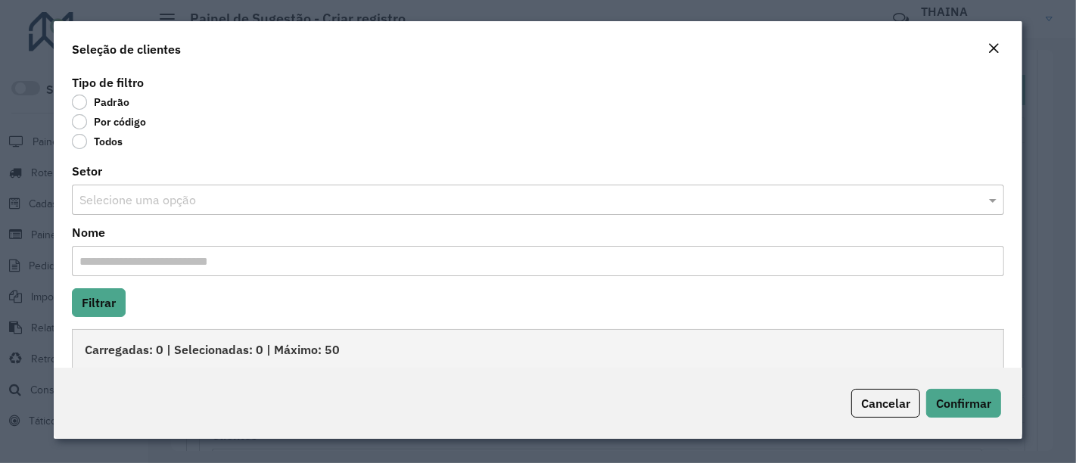
click at [1001, 45] on button "Close" at bounding box center [993, 49] width 21 height 20
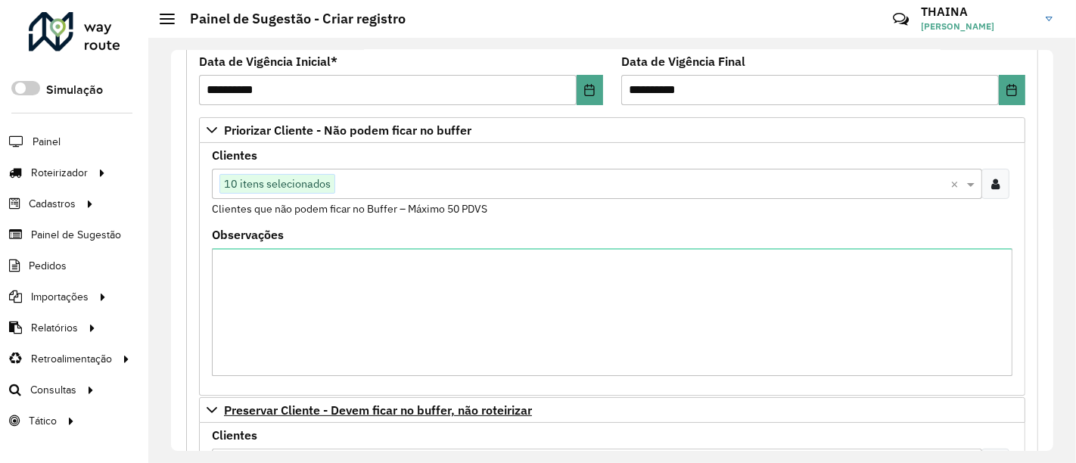
drag, startPoint x: 266, startPoint y: 179, endPoint x: 279, endPoint y: 185, distance: 14.2
click at [269, 180] on span "10 itens selecionados" at bounding box center [277, 184] width 114 height 18
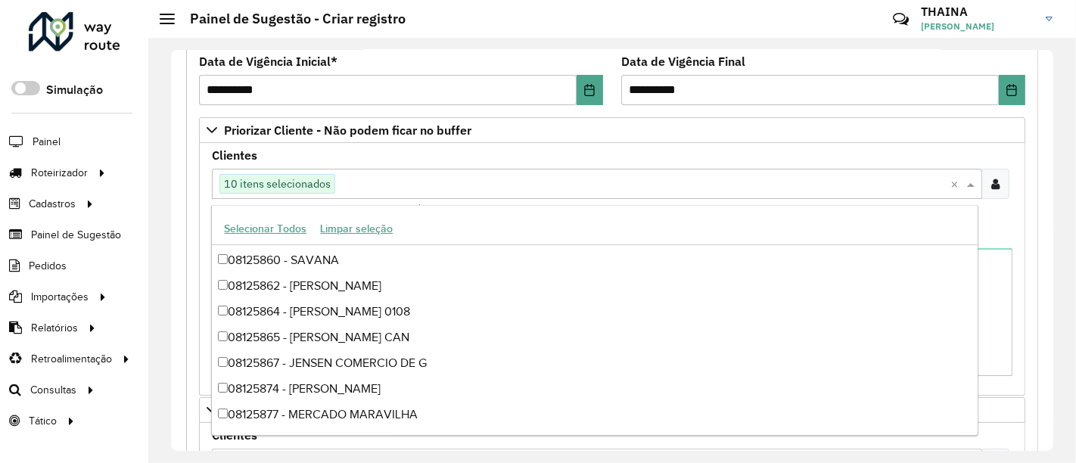
scroll to position [78411, 0]
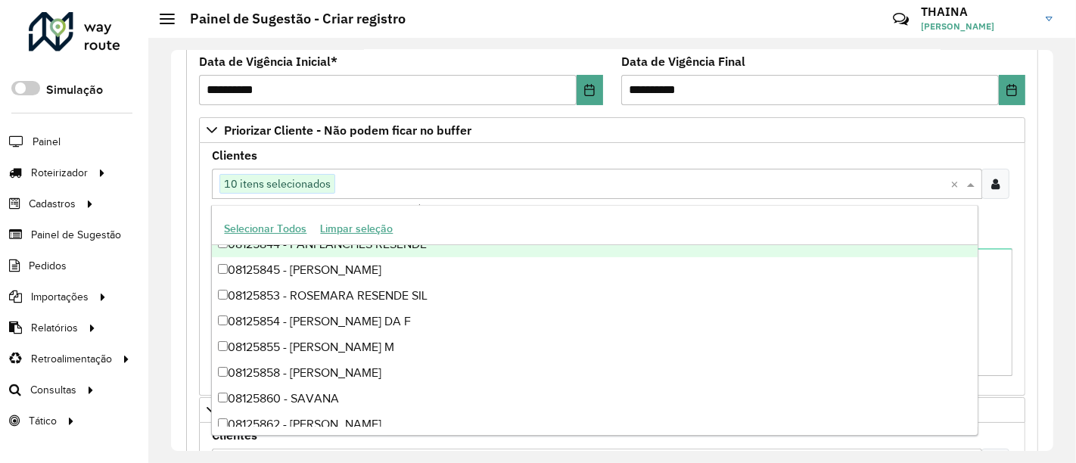
click at [279, 226] on button "Selecionar Todos" at bounding box center [265, 228] width 96 height 23
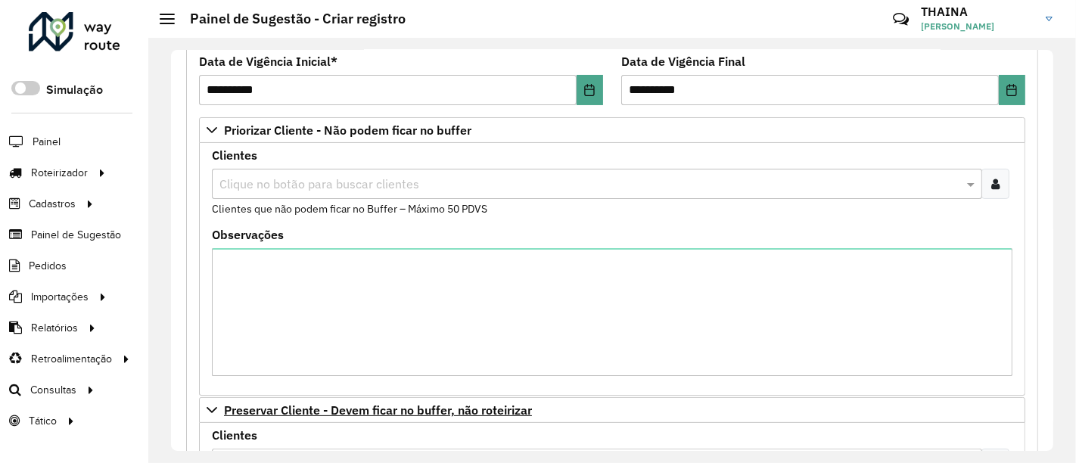
click at [998, 182] on div at bounding box center [996, 184] width 28 height 30
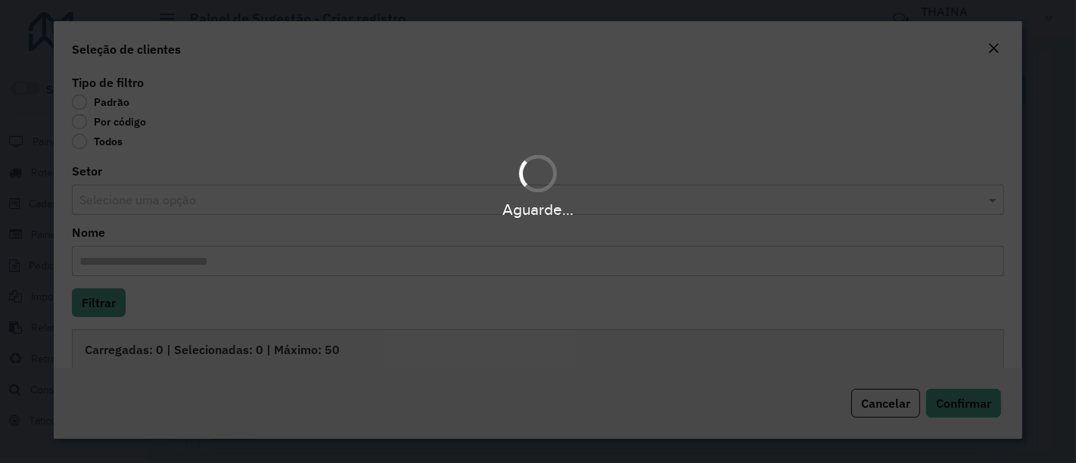
click at [84, 119] on div "Aguarde..." at bounding box center [538, 231] width 1076 height 463
click at [79, 123] on body "Aguarde... Pop-up bloqueado! Seu navegador bloqueou automáticamente a abertura …" at bounding box center [538, 231] width 1076 height 463
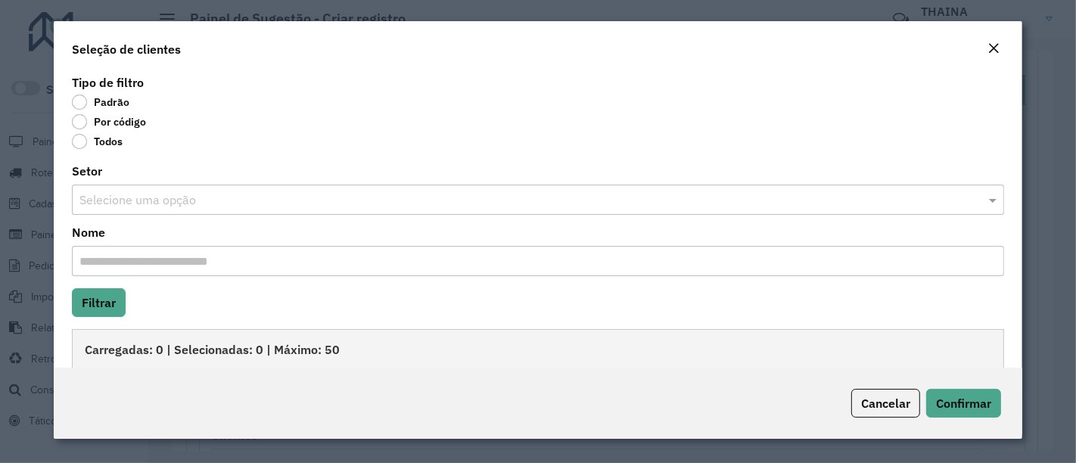
click at [79, 123] on label "Por código" at bounding box center [109, 121] width 74 height 15
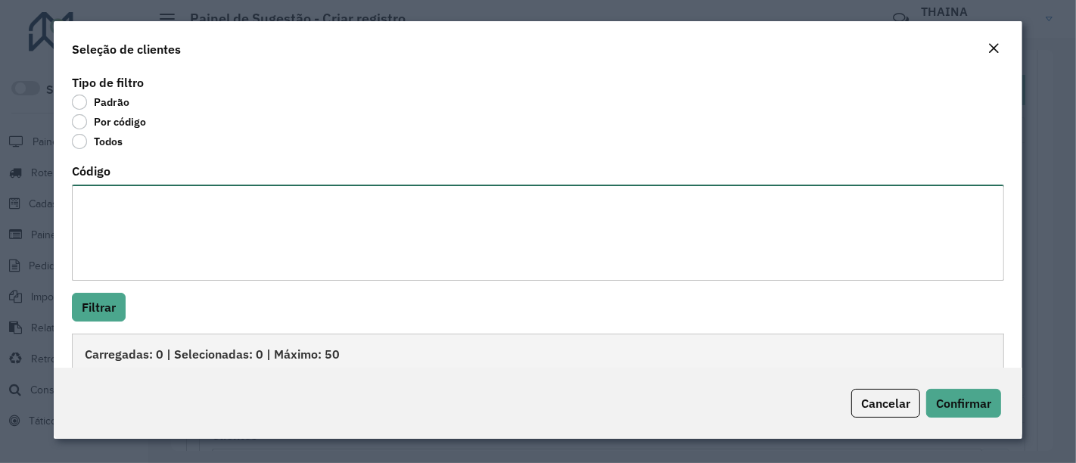
click at [127, 235] on textarea "Código" at bounding box center [538, 233] width 933 height 96
paste textarea "***** ***** ***** ***** ***** ***** **** ***** ***** *****"
type textarea "***** ***** ***** ***** ***** ***** **** ***** ***** *****"
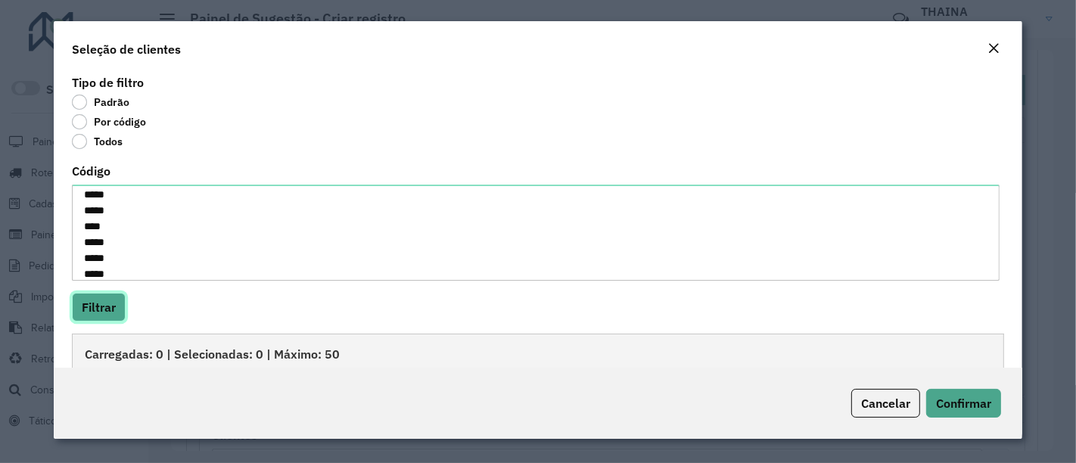
click at [111, 310] on button "Filtrar" at bounding box center [99, 307] width 54 height 29
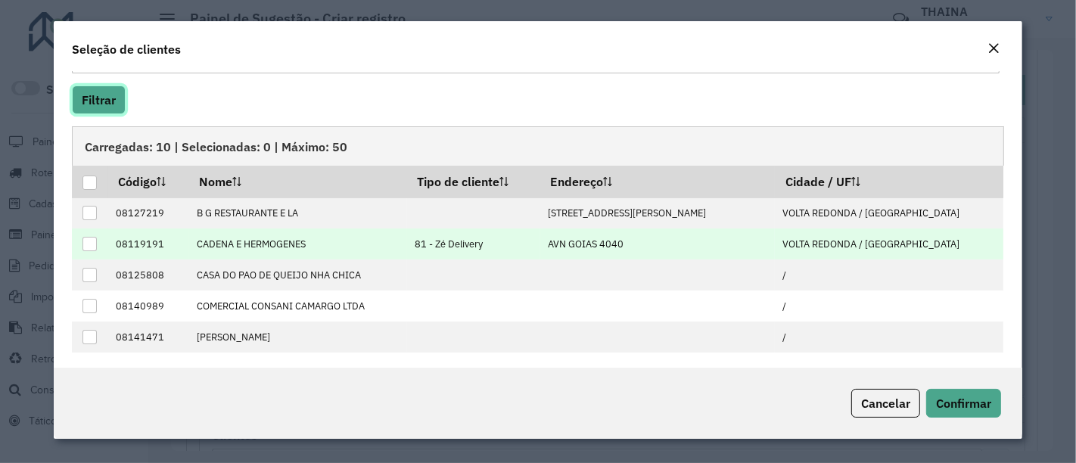
scroll to position [212, 0]
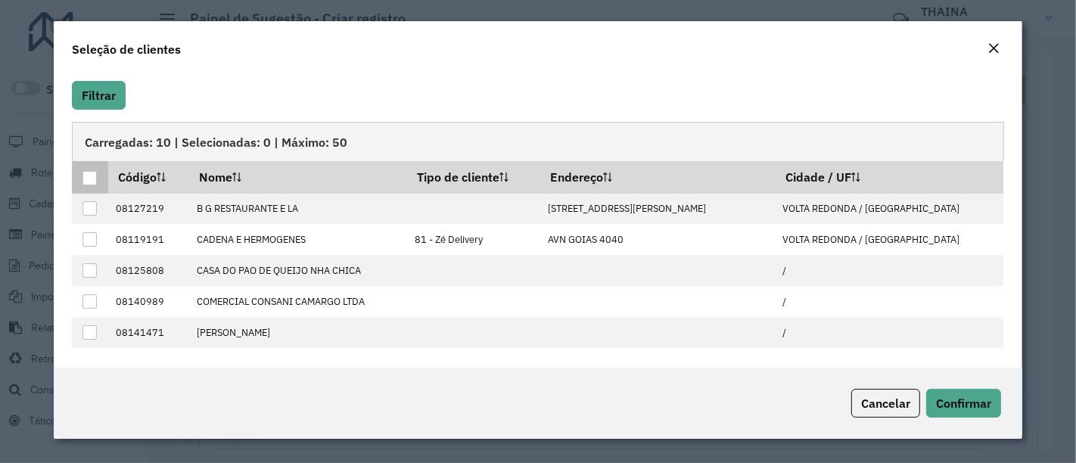
click at [89, 177] on div at bounding box center [90, 178] width 14 height 14
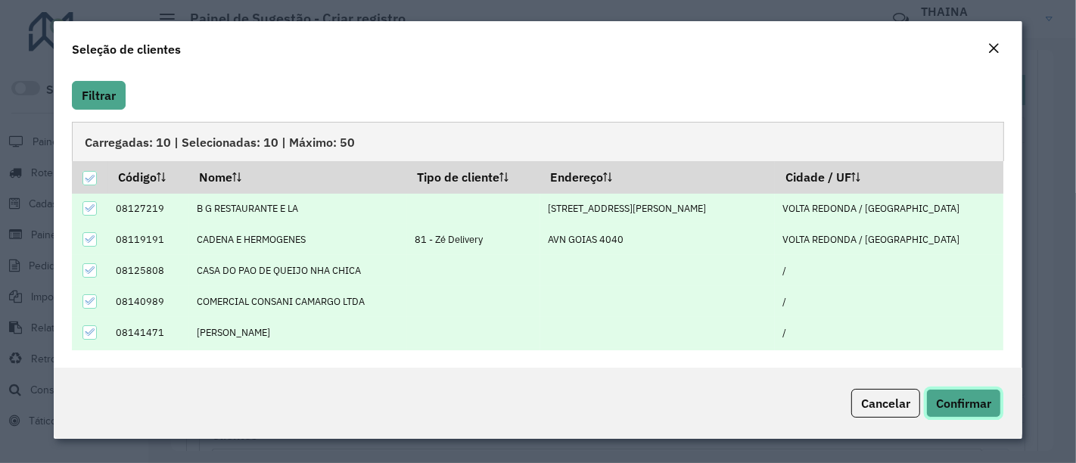
click at [984, 401] on span "Confirmar" at bounding box center [963, 403] width 55 height 15
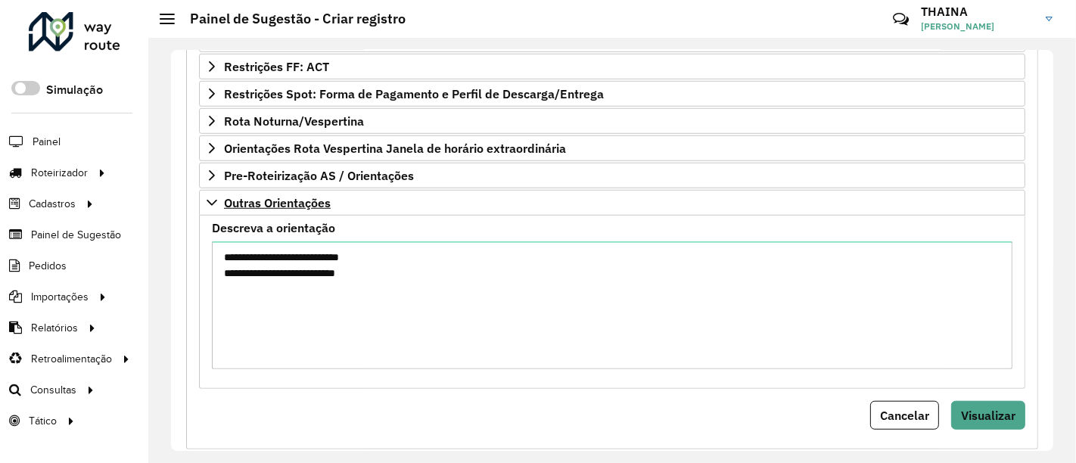
scroll to position [964, 0]
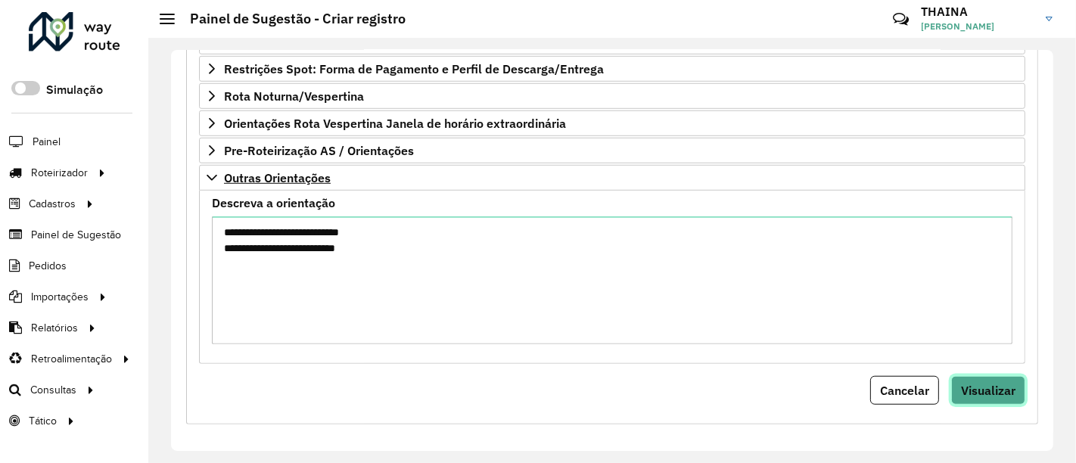
click at [992, 396] on button "Visualizar" at bounding box center [989, 390] width 74 height 29
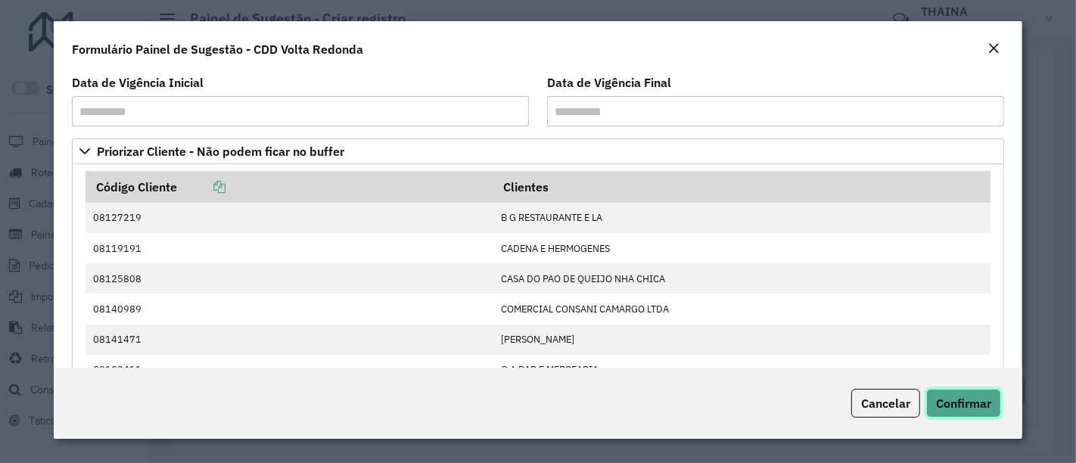
click at [977, 402] on span "Confirmar" at bounding box center [963, 403] width 55 height 15
